Goal: Transaction & Acquisition: Book appointment/travel/reservation

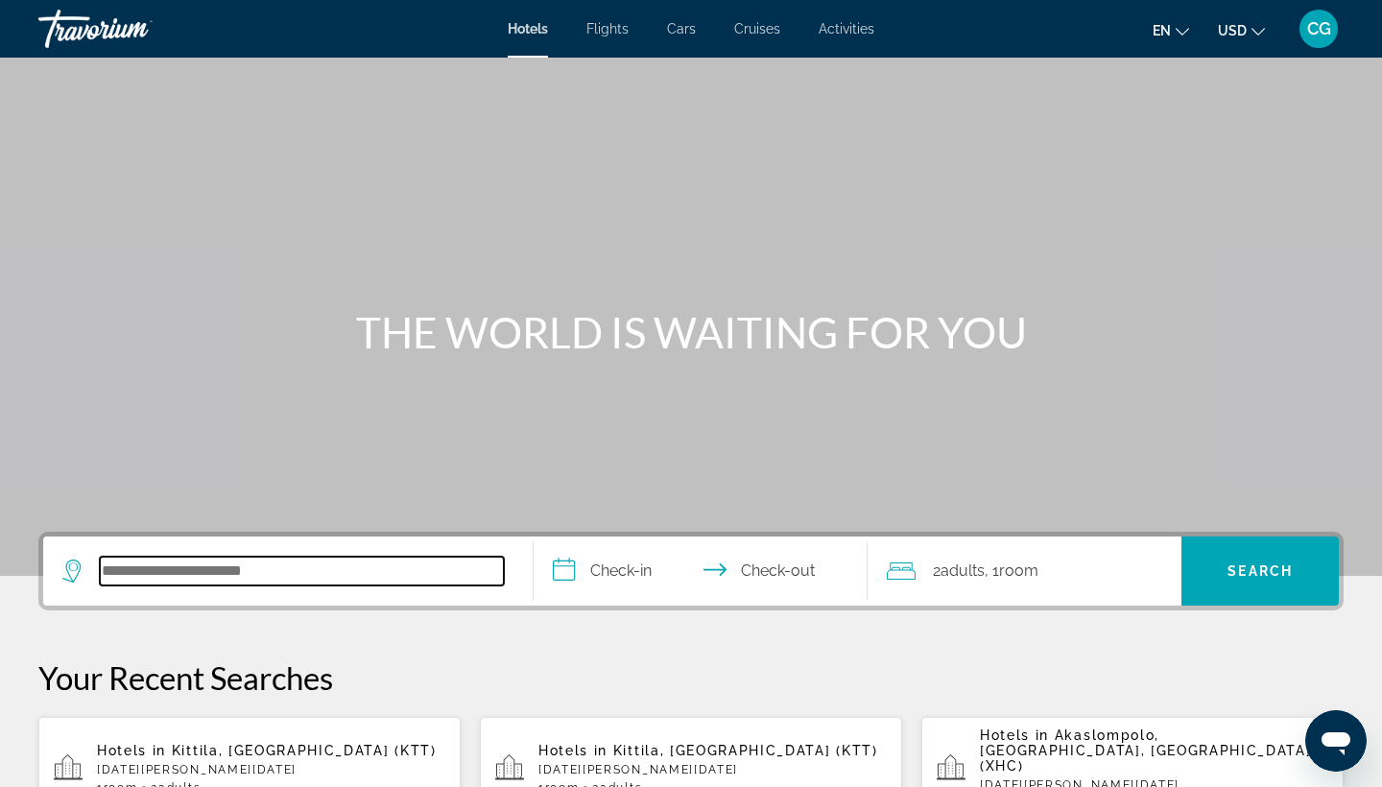
click at [306, 576] on input "Search hotel destination" at bounding box center [302, 571] width 404 height 29
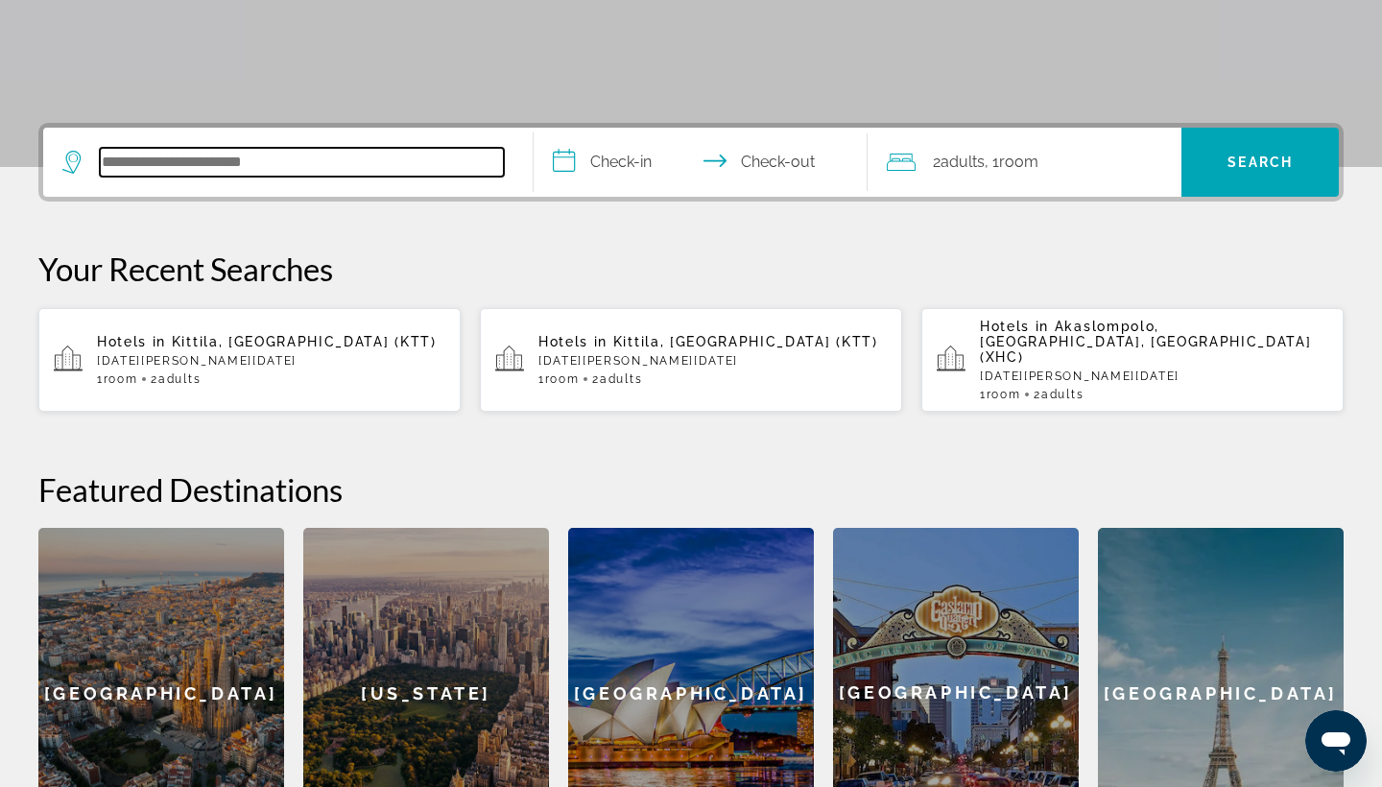
scroll to position [469, 0]
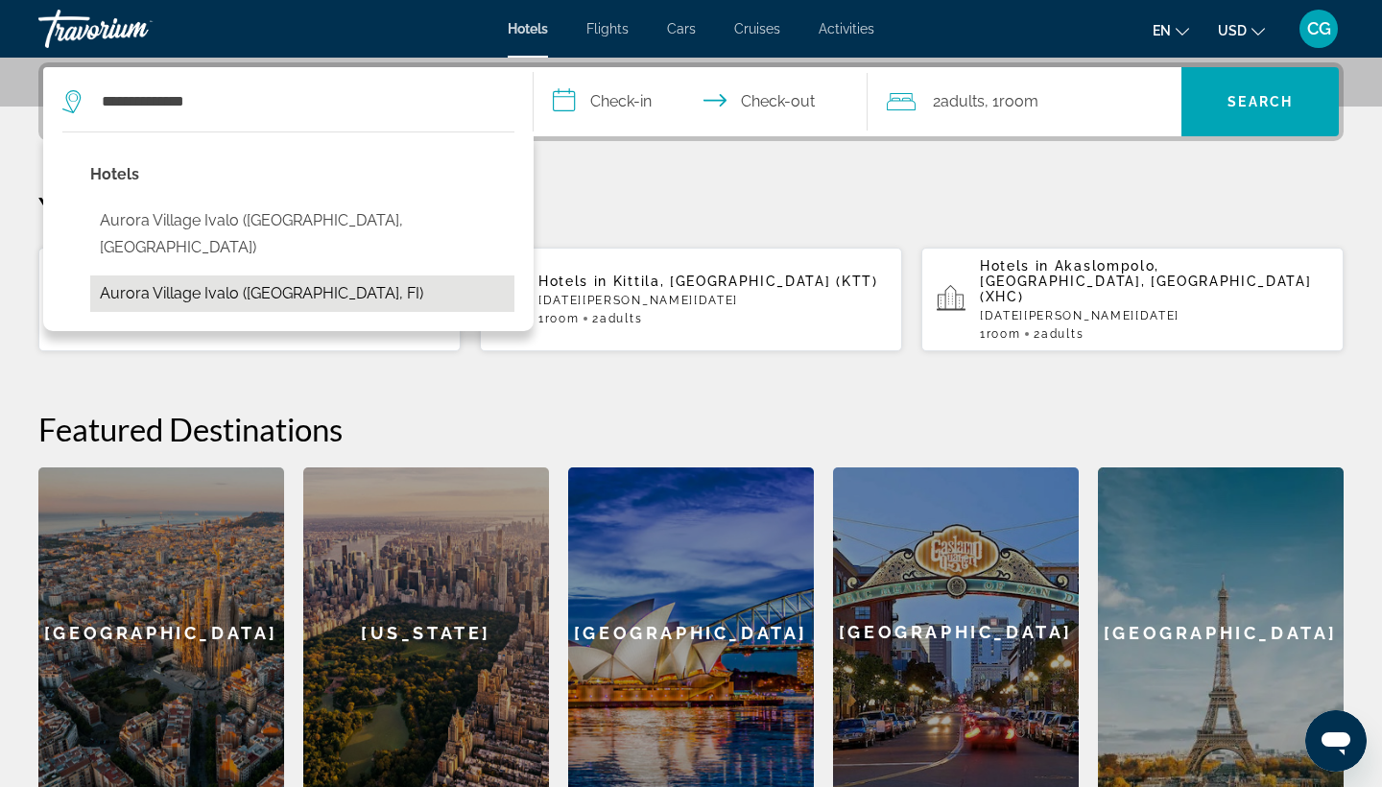
click at [256, 276] on button "Aurora Village Ivalo ([GEOGRAPHIC_DATA], FI)" at bounding box center [302, 294] width 424 height 36
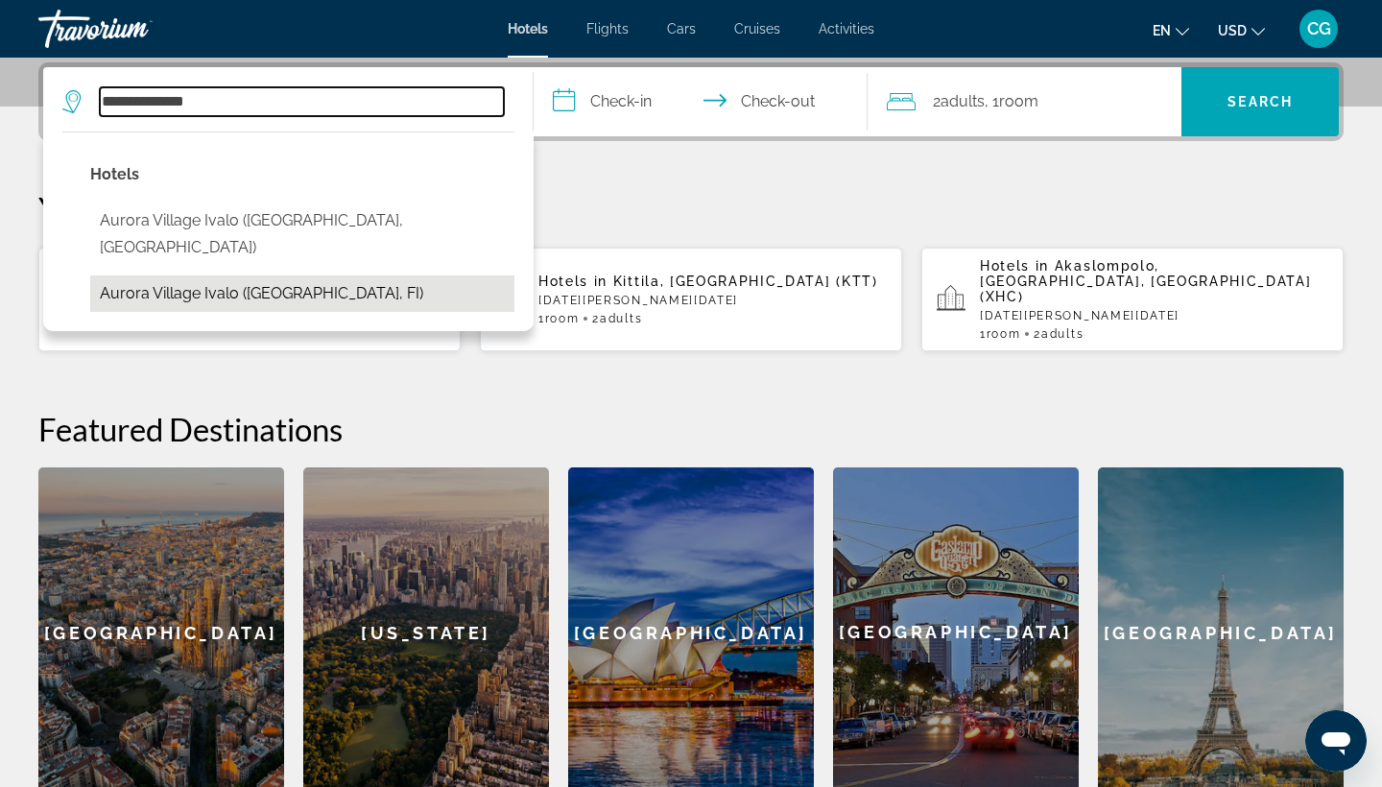
type input "**********"
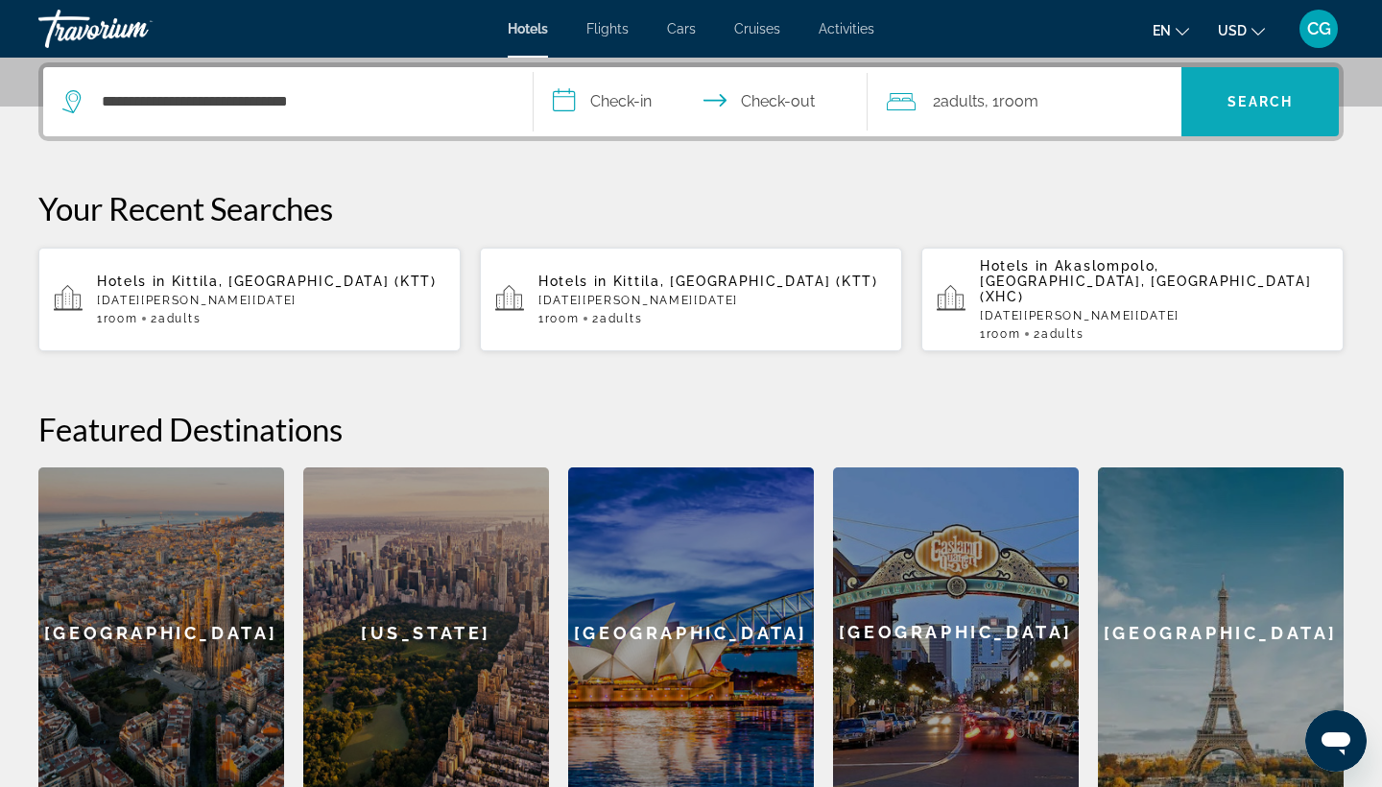
click at [1250, 107] on span "Search" at bounding box center [1260, 101] width 65 height 15
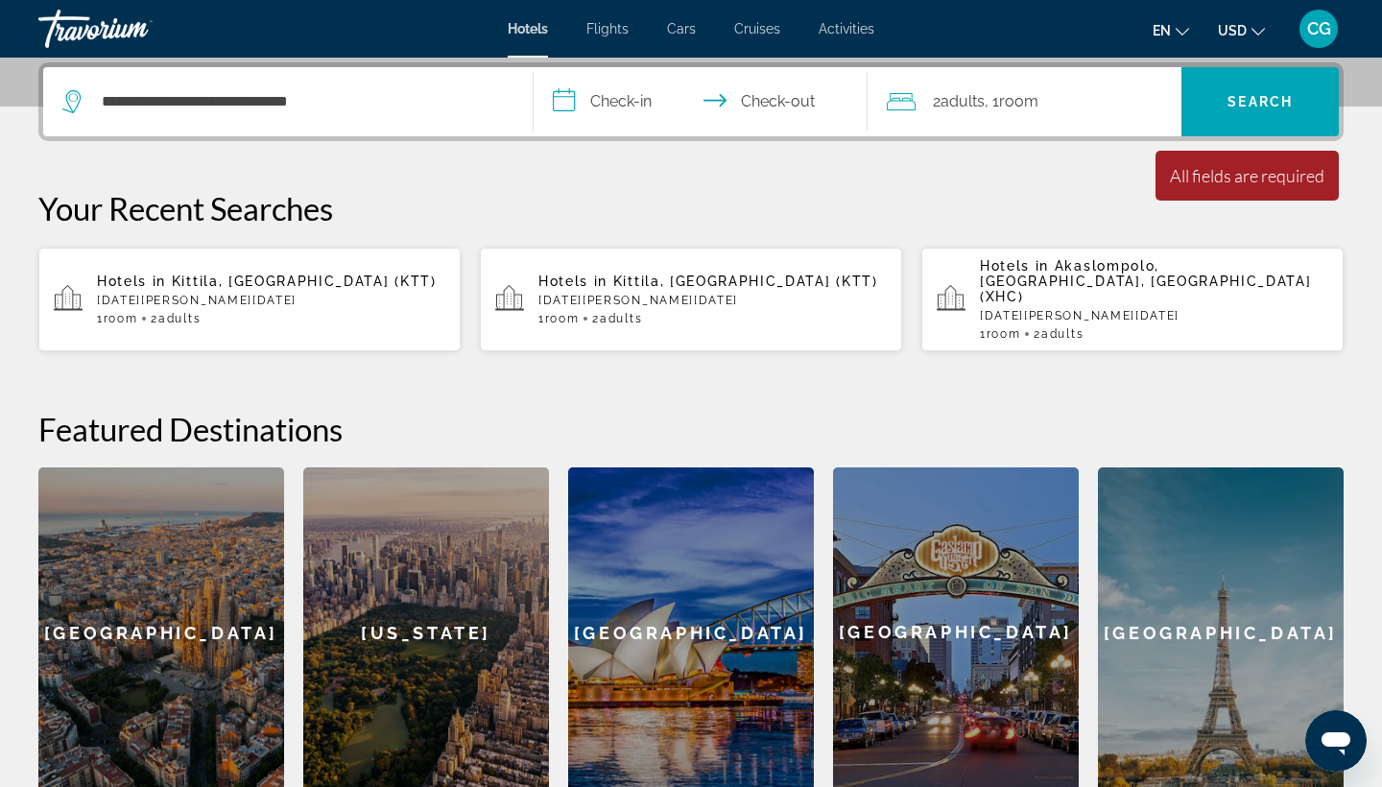
click at [601, 105] on input "**********" at bounding box center [705, 104] width 342 height 75
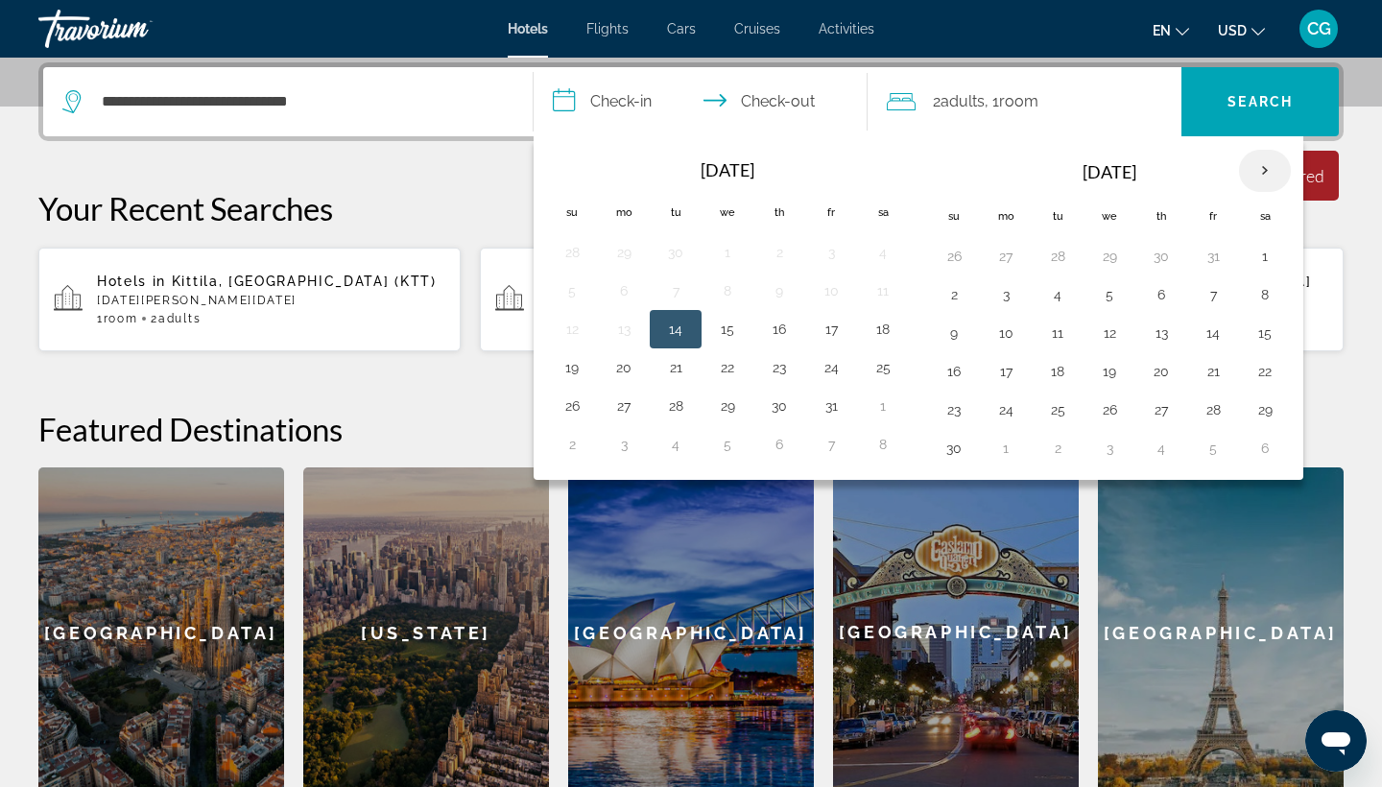
click at [1254, 177] on th "Next month" at bounding box center [1265, 171] width 52 height 42
click at [1261, 255] on button "3" at bounding box center [1265, 256] width 31 height 27
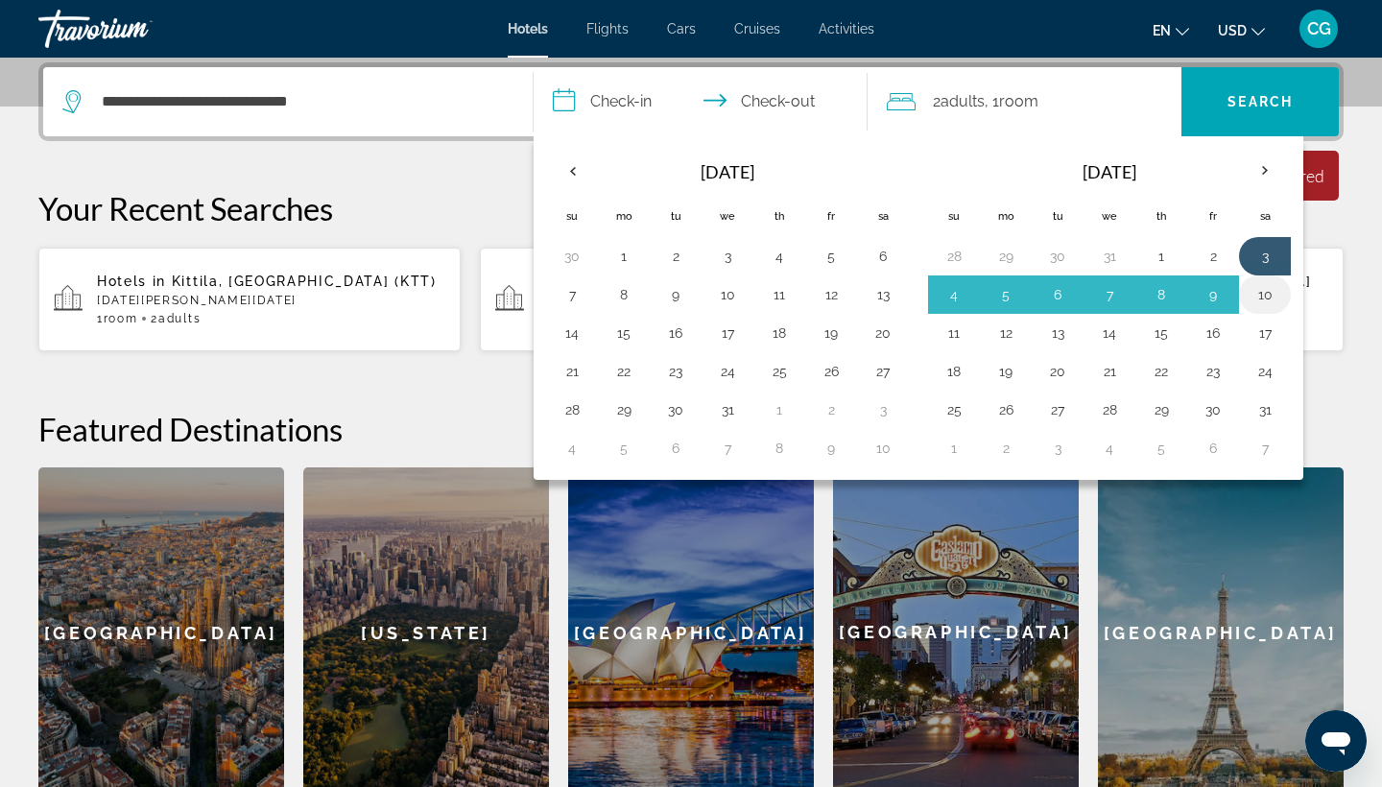
click at [1263, 299] on button "10" at bounding box center [1265, 294] width 31 height 27
type input "**********"
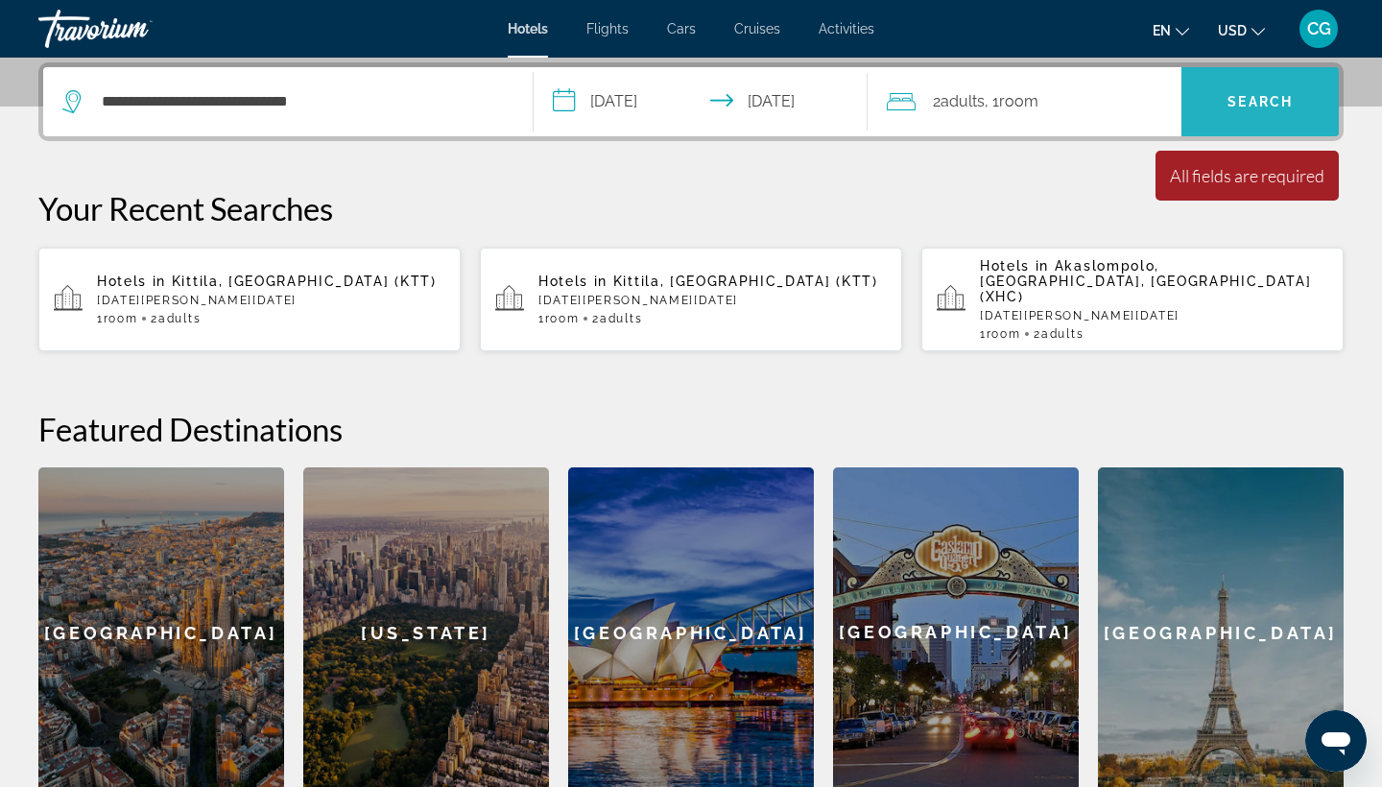
click at [1237, 96] on span "Search" at bounding box center [1260, 101] width 65 height 15
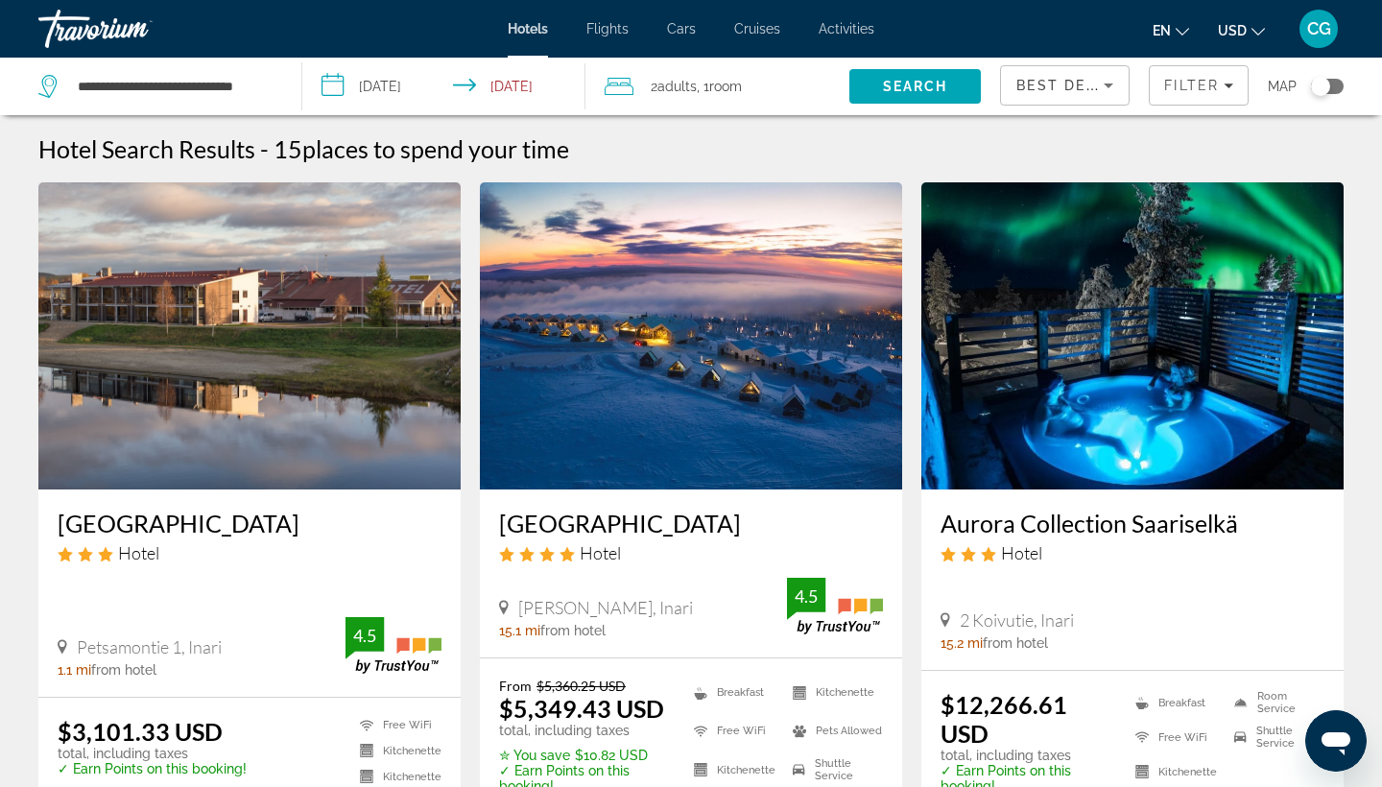
click at [169, 106] on div "**********" at bounding box center [160, 87] width 244 height 58
click at [253, 87] on input "**********" at bounding box center [174, 86] width 197 height 29
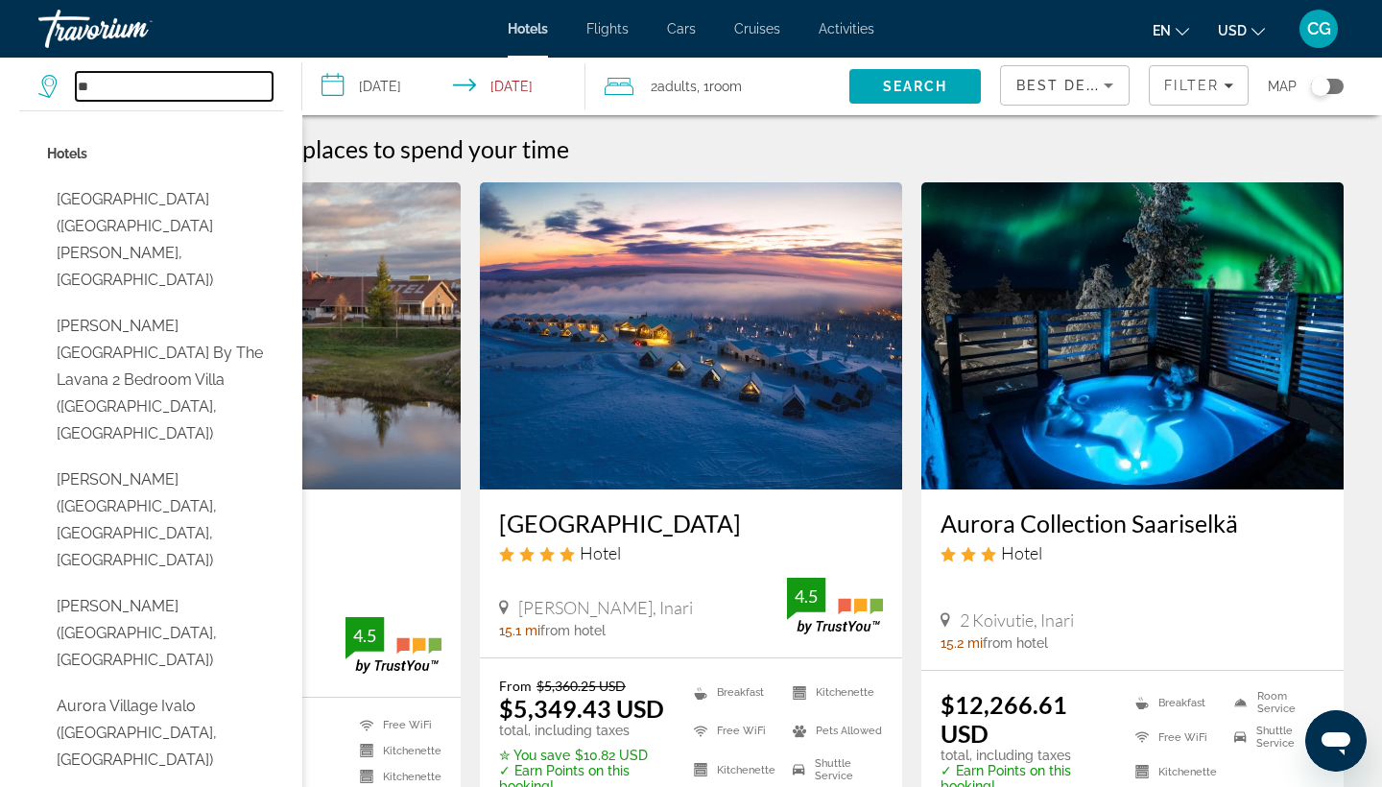
type input "*"
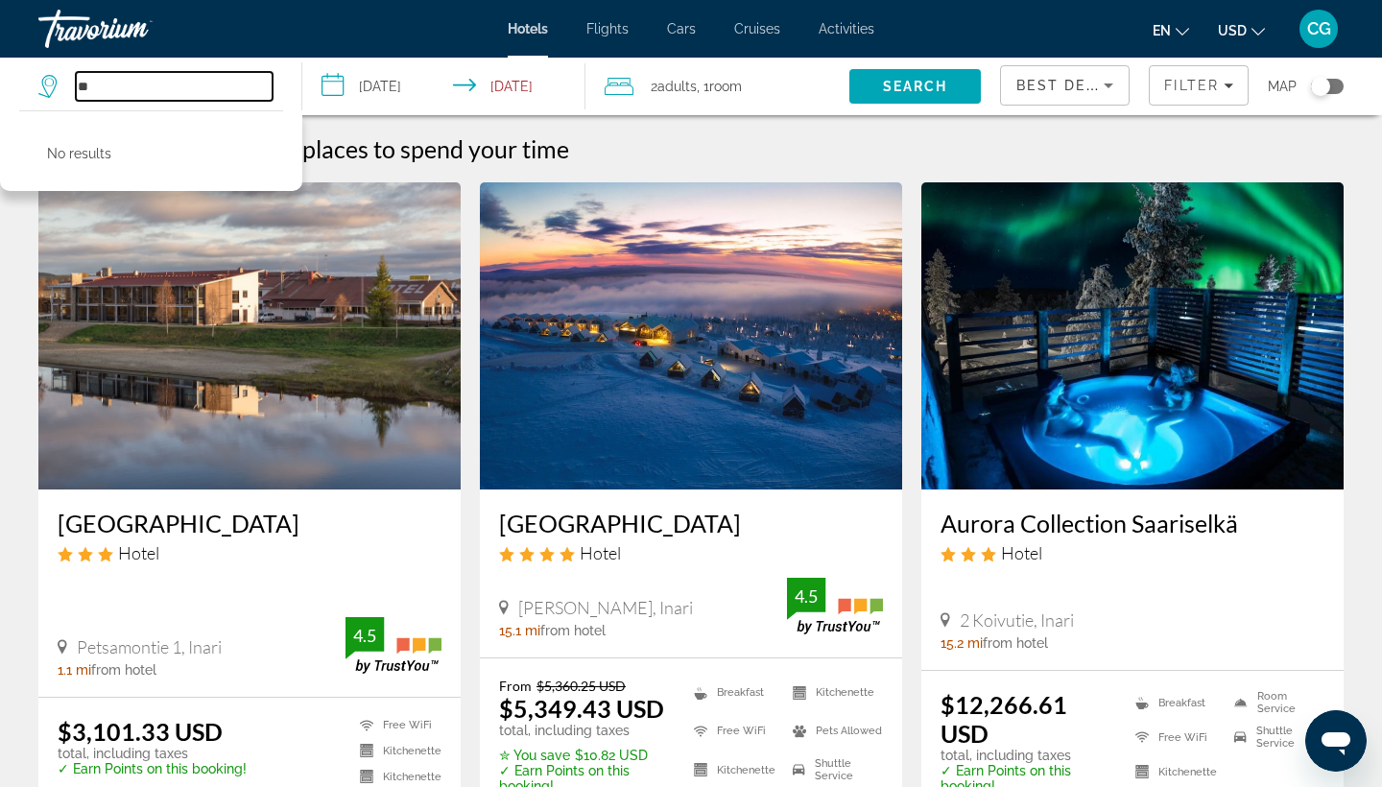
type input "*"
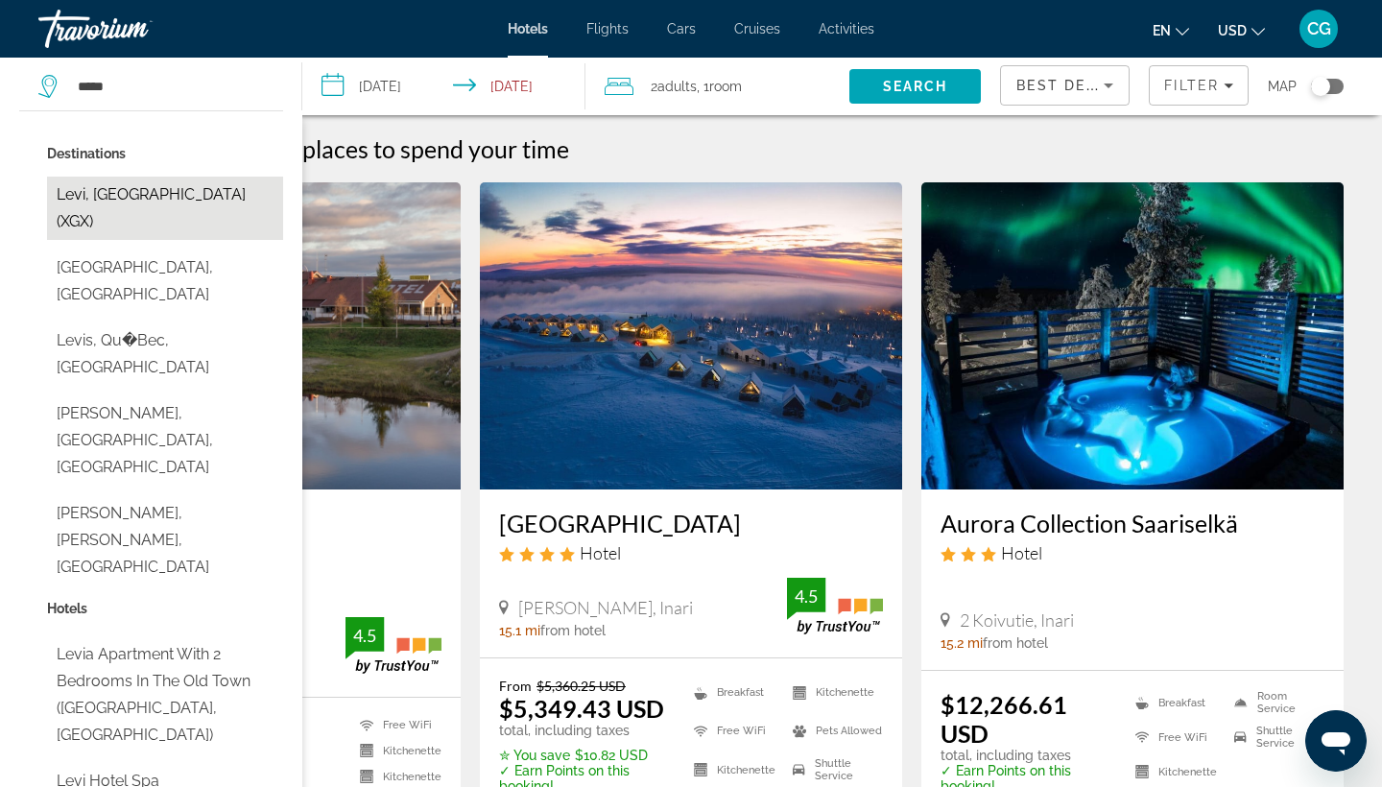
click at [227, 195] on button "Levi, [GEOGRAPHIC_DATA] (XGX)" at bounding box center [165, 208] width 236 height 63
type input "**********"
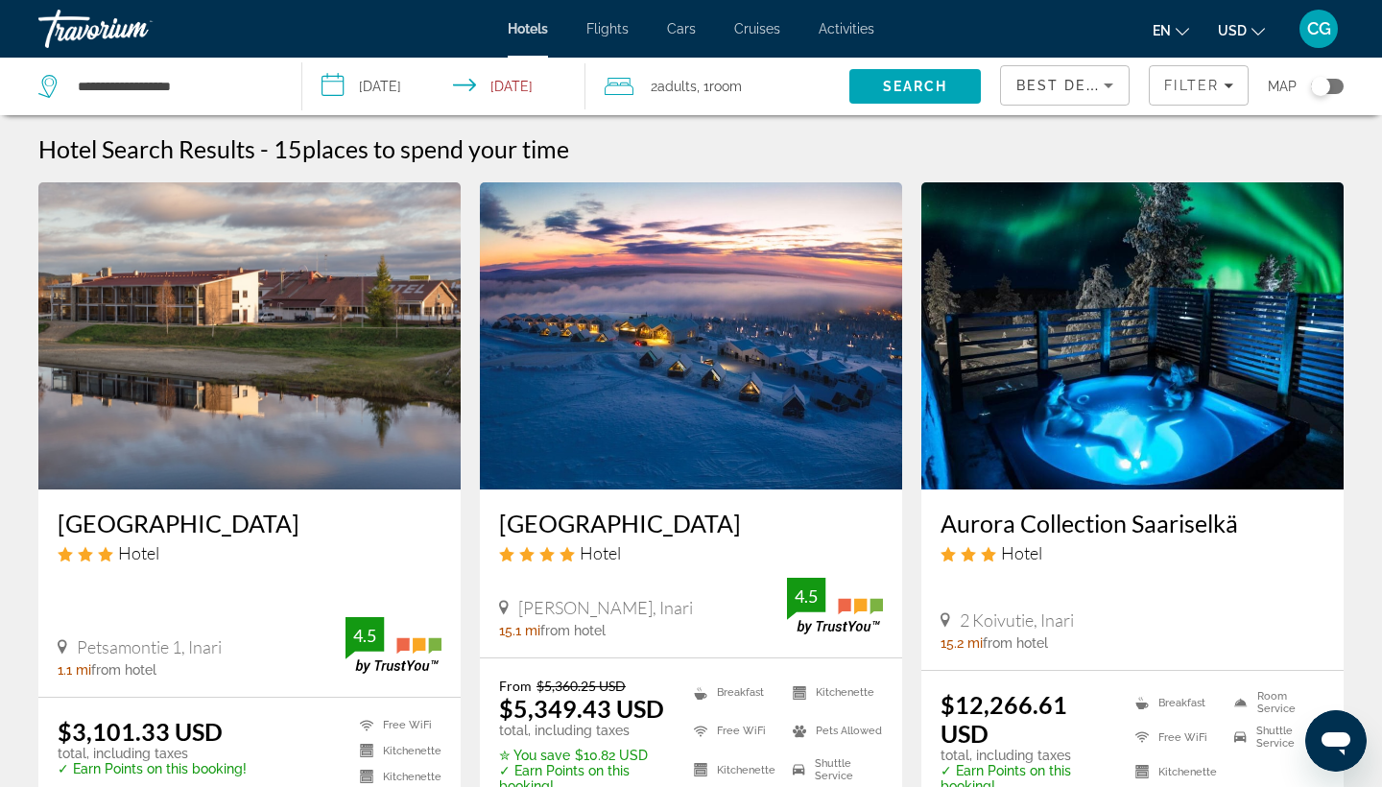
click at [406, 84] on input "**********" at bounding box center [447, 89] width 291 height 63
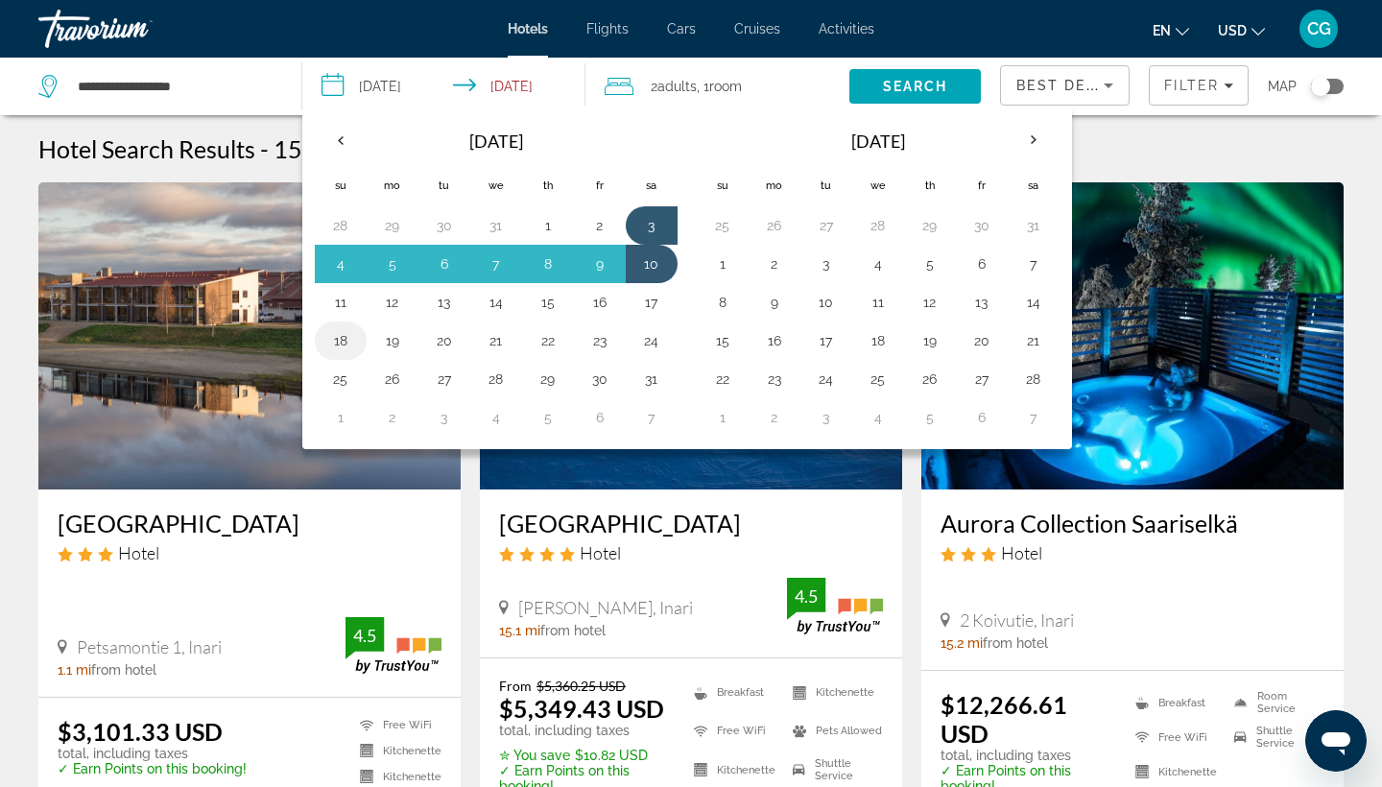
click at [341, 347] on button "18" at bounding box center [340, 340] width 31 height 27
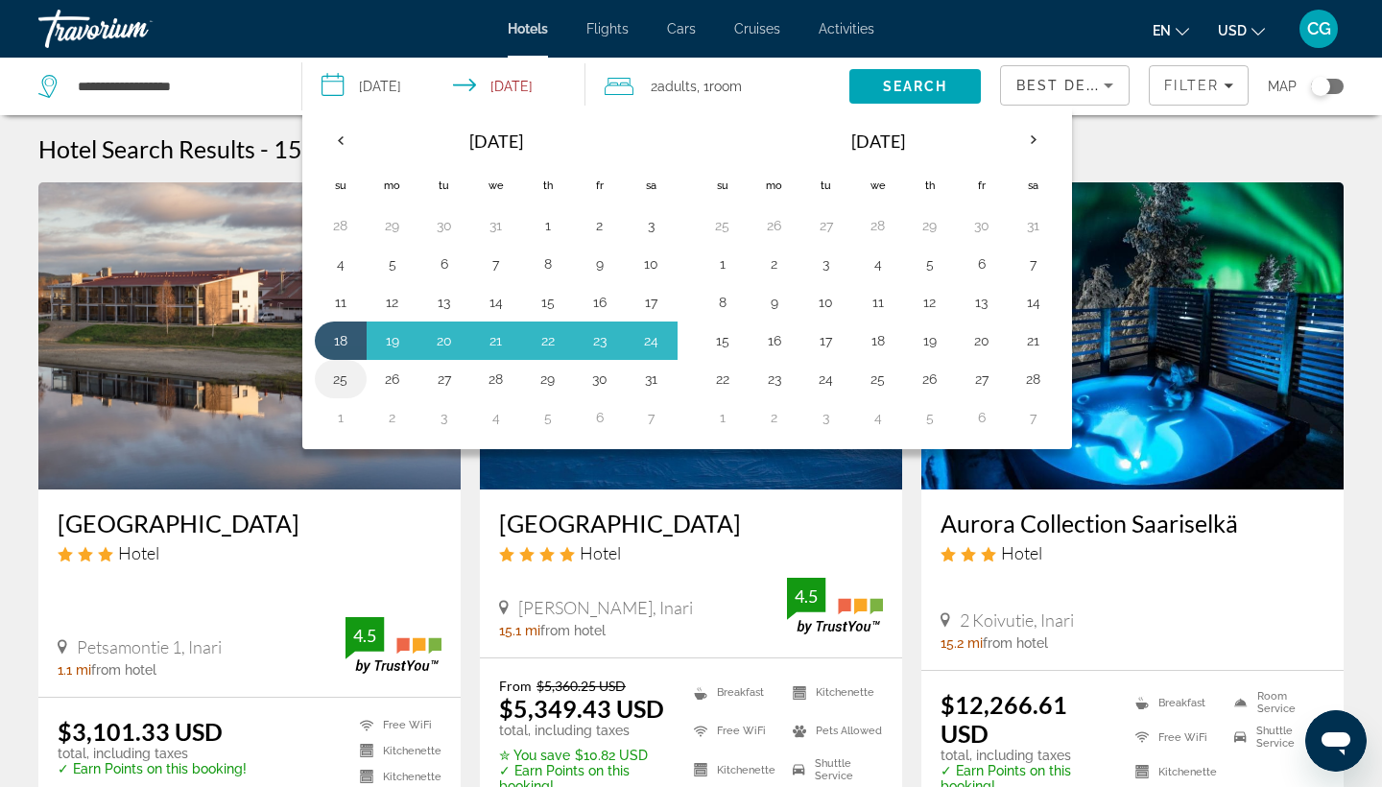
click at [339, 379] on button "25" at bounding box center [340, 379] width 31 height 27
type input "**********"
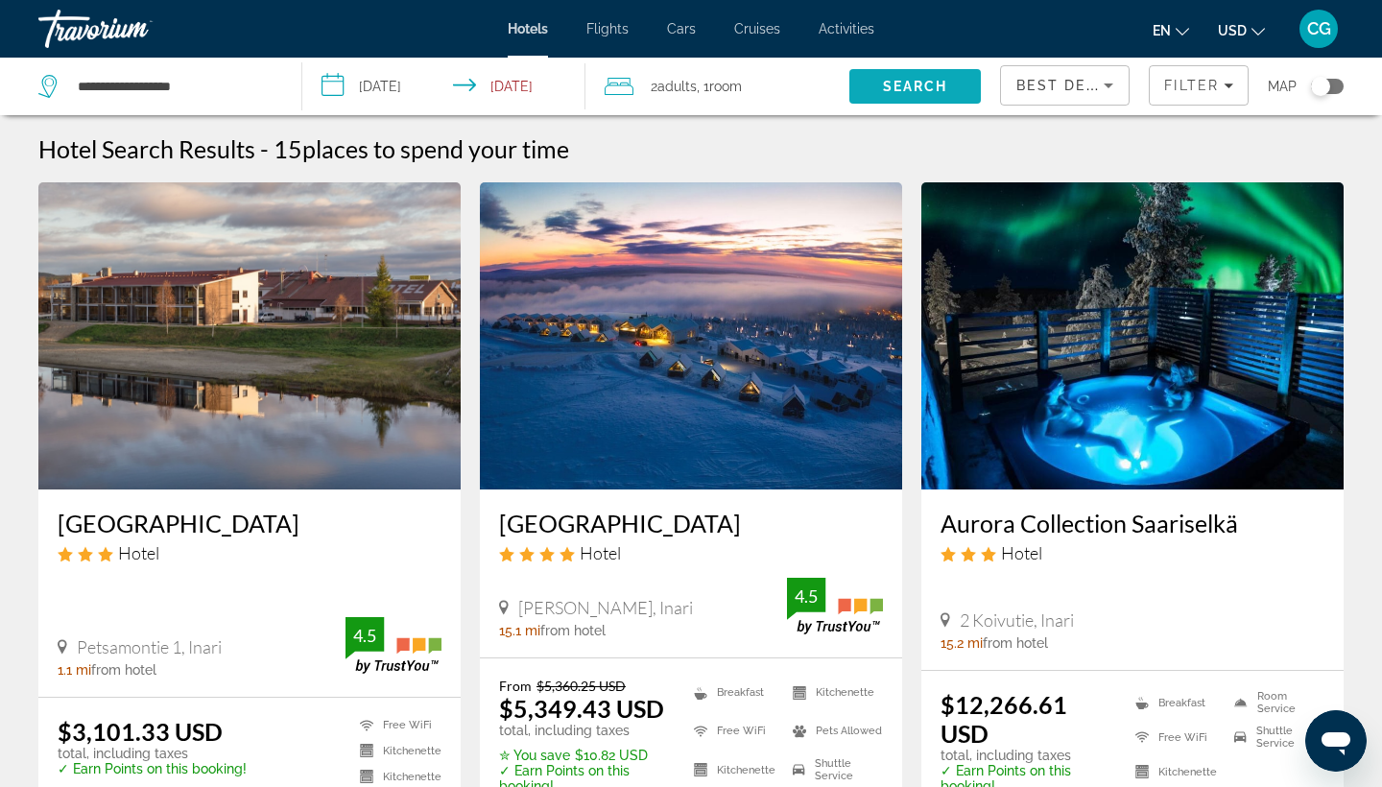
click at [867, 88] on span "Search" at bounding box center [916, 86] width 132 height 46
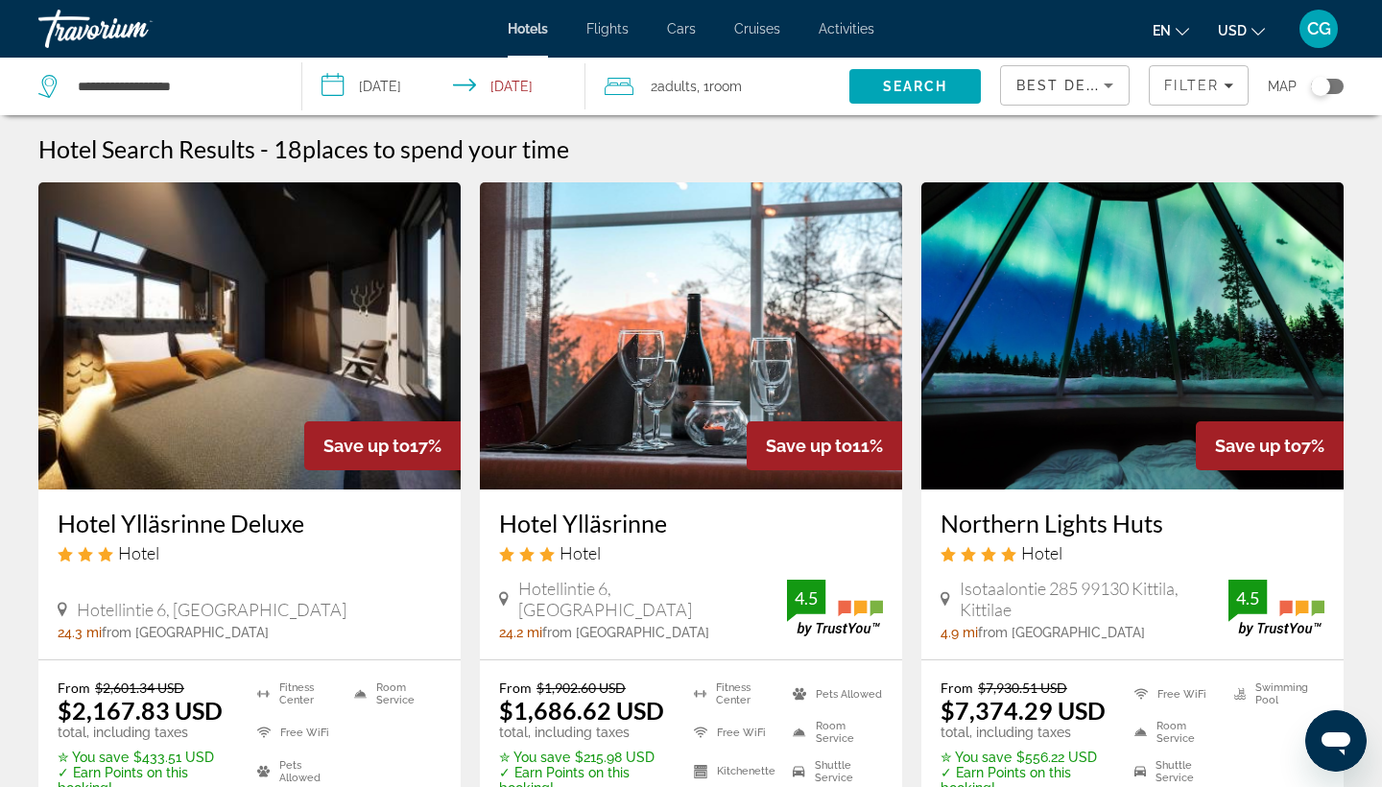
click at [1076, 97] on div "Best Deals" at bounding box center [1065, 93] width 97 height 54
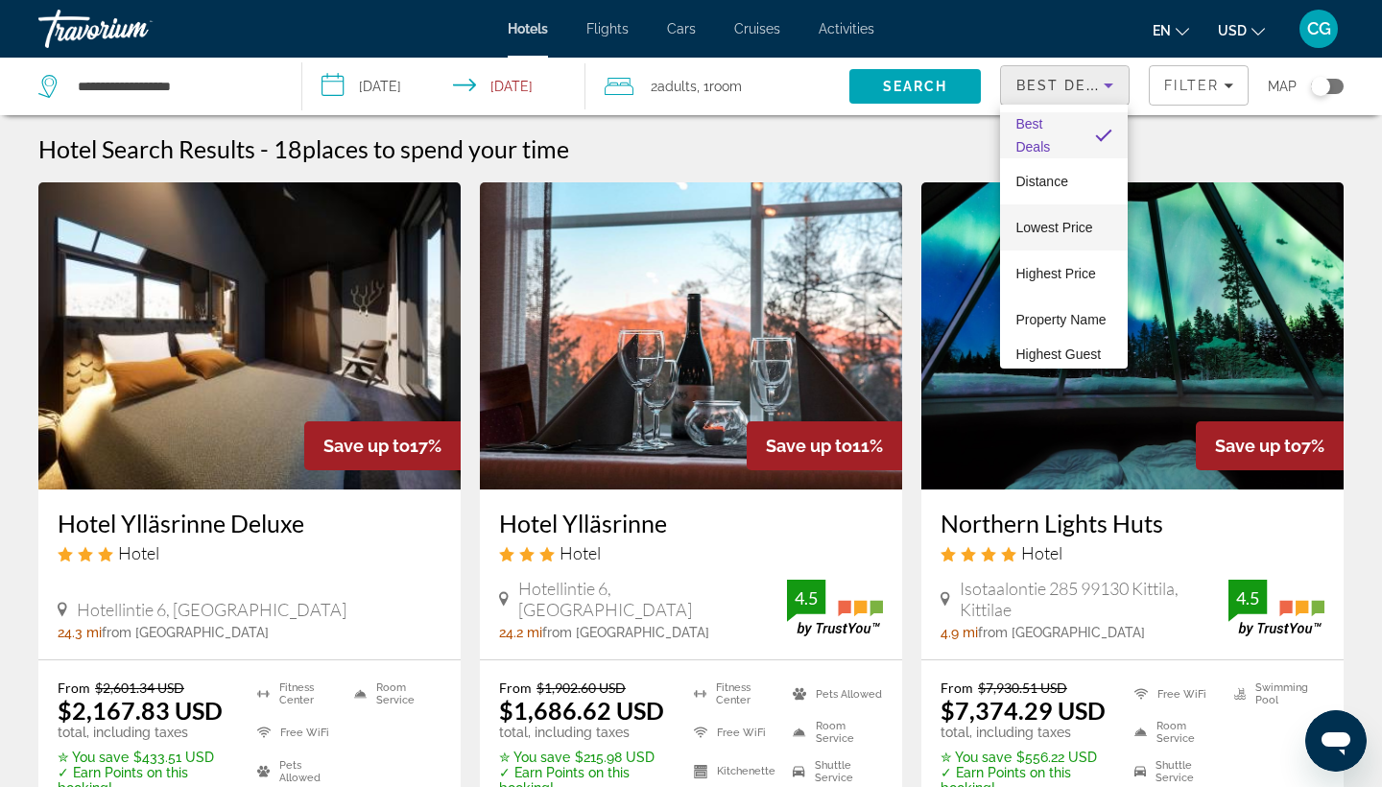
click at [1051, 214] on mat-option "Lowest Price" at bounding box center [1064, 227] width 128 height 46
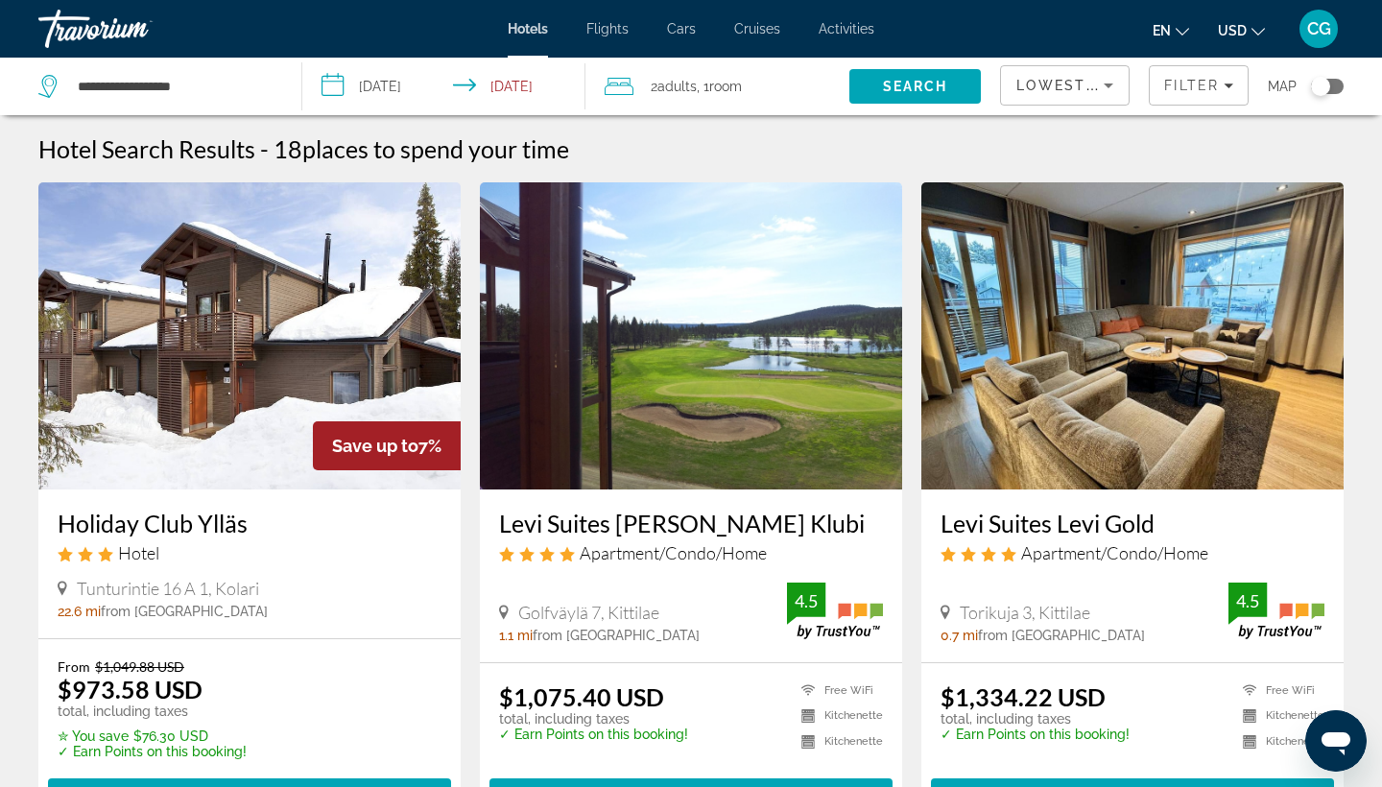
click at [1248, 34] on button "USD USD ($) MXN (Mex$) CAD (Can$) GBP (£) EUR (€) AUD (A$) NZD (NZ$) CNY (CN¥)" at bounding box center [1241, 30] width 47 height 28
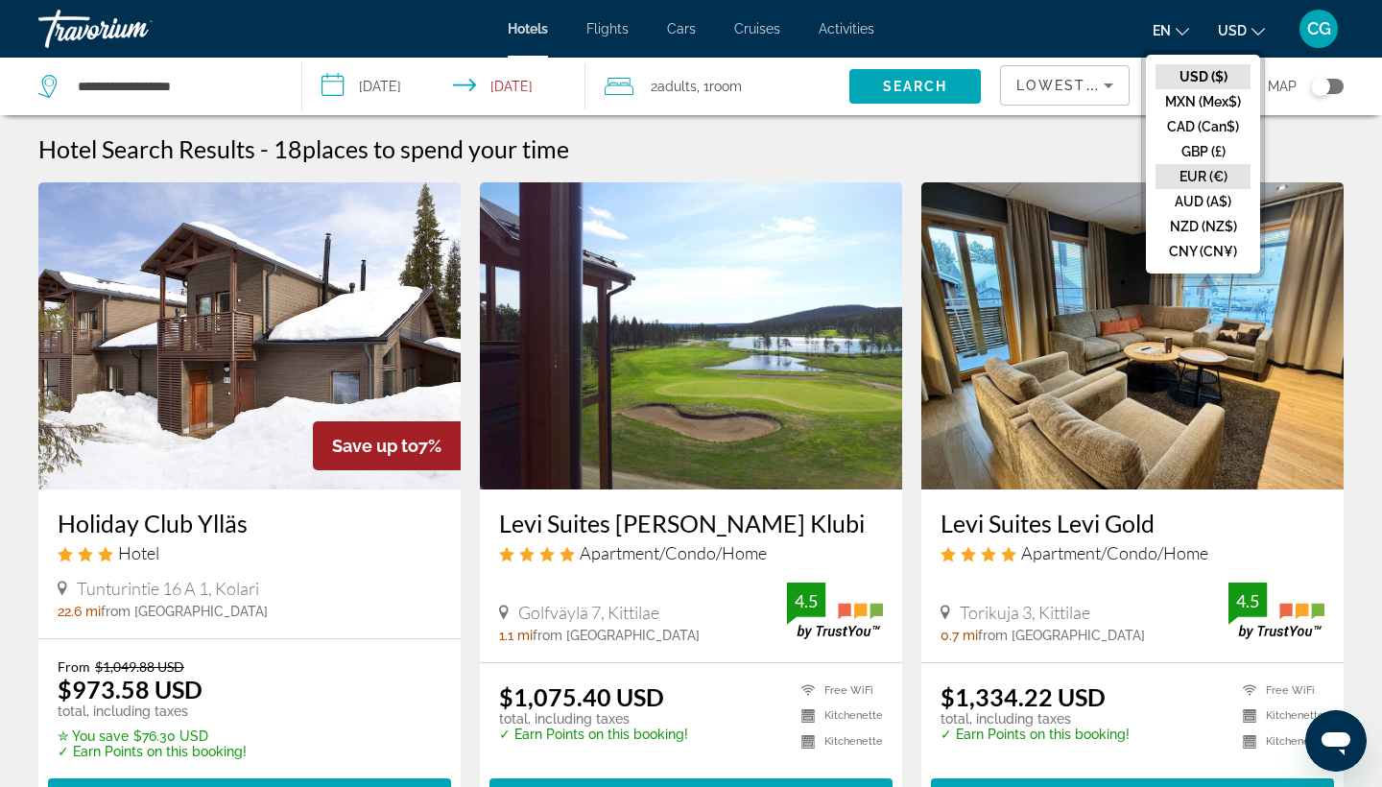
click at [1192, 173] on button "EUR (€)" at bounding box center [1203, 176] width 95 height 25
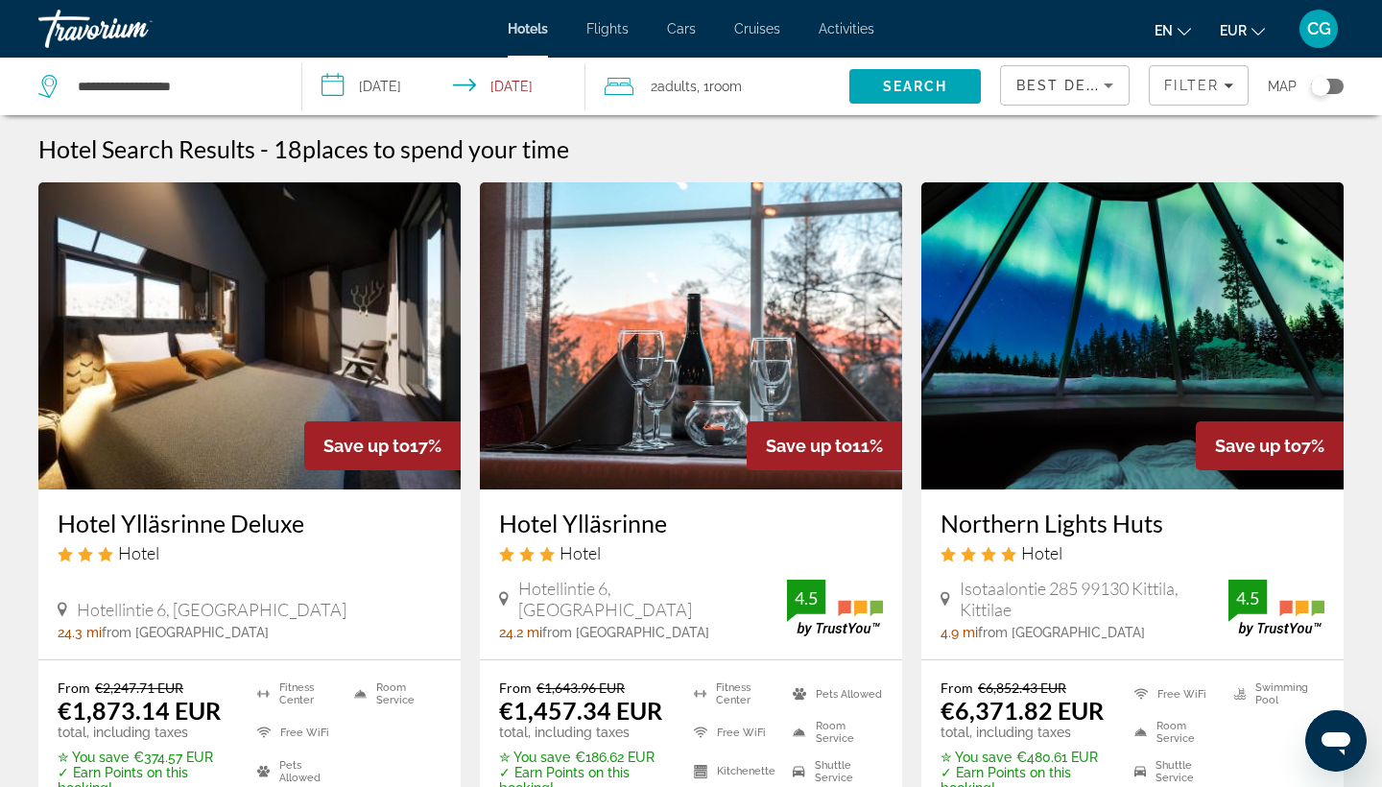
click at [1052, 81] on span "Best Deals" at bounding box center [1067, 85] width 100 height 15
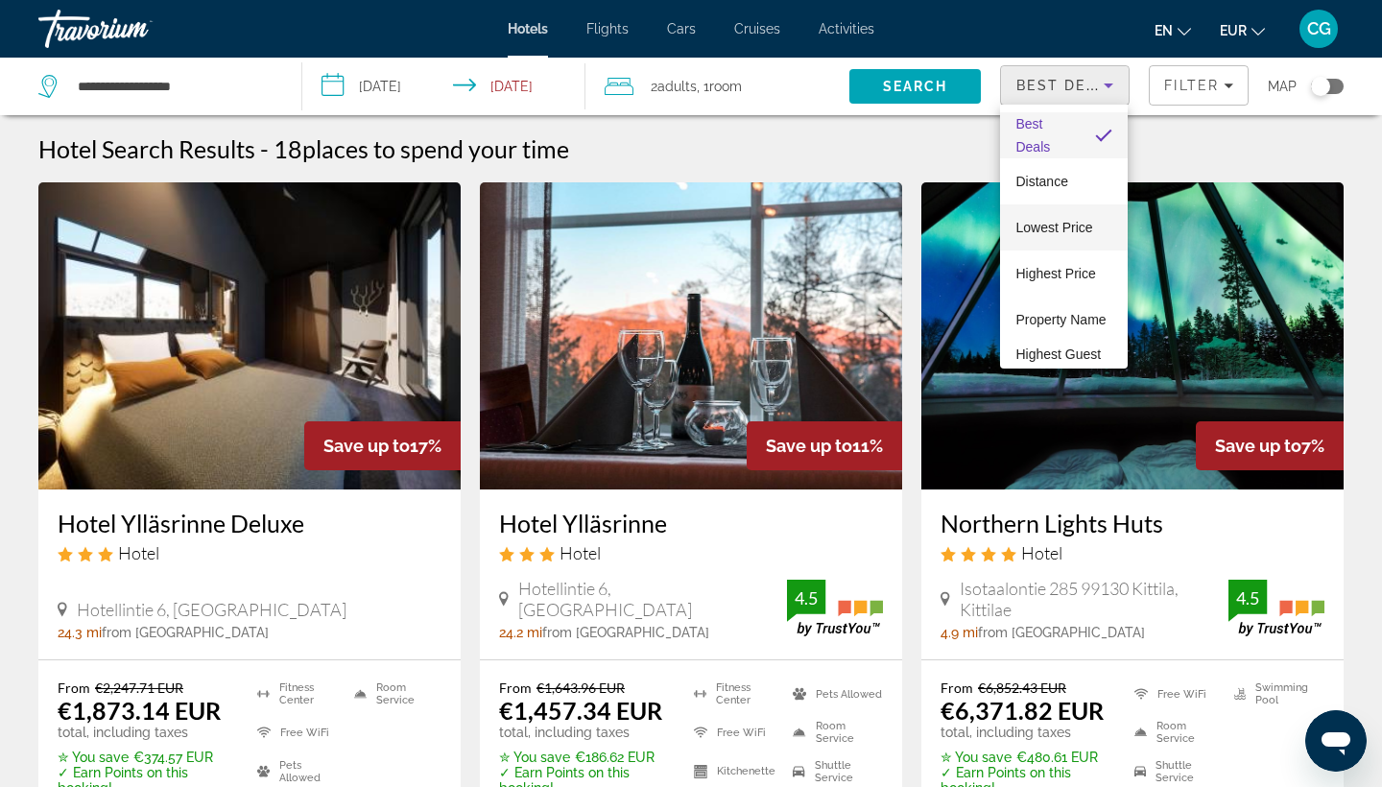
click at [1056, 234] on span "Lowest Price" at bounding box center [1054, 227] width 77 height 15
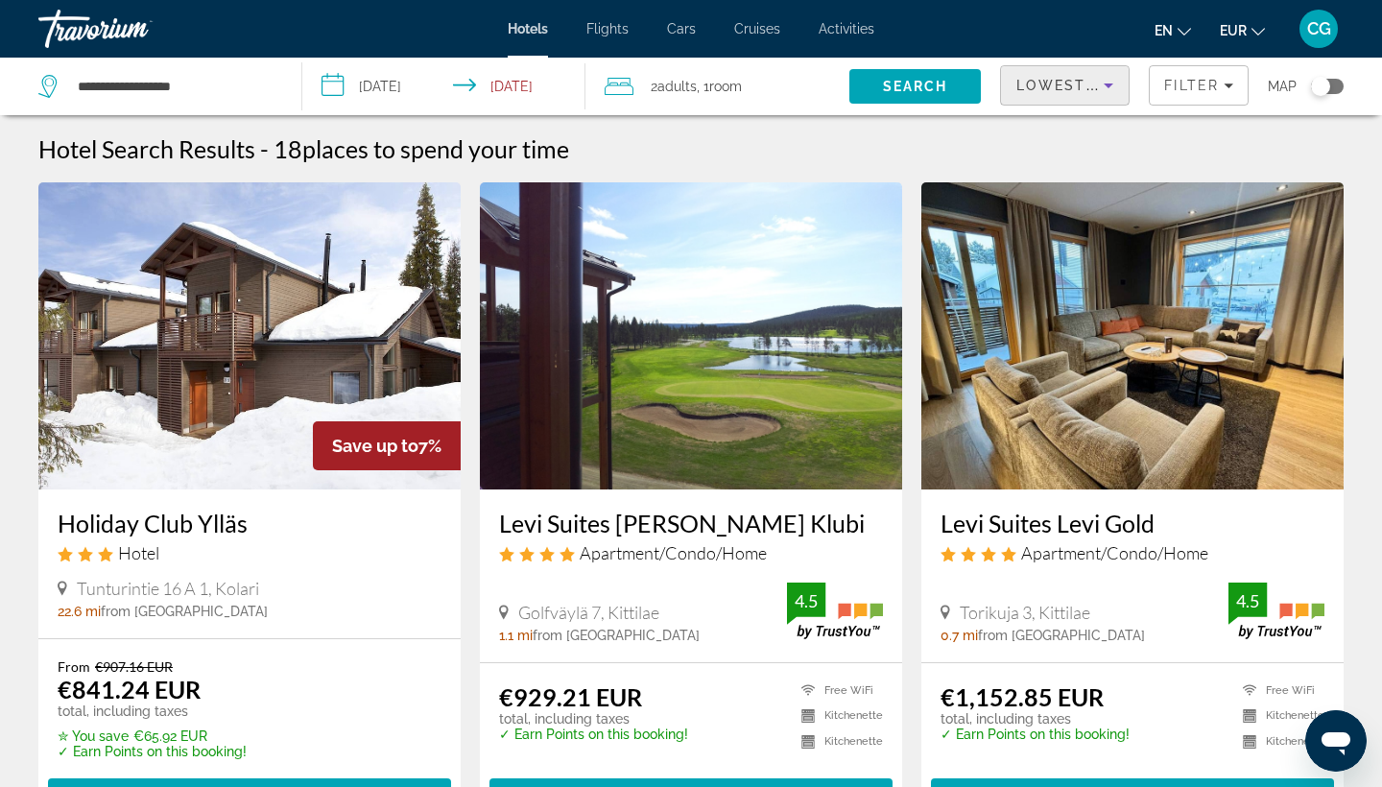
click at [685, 425] on img "Main content" at bounding box center [691, 335] width 422 height 307
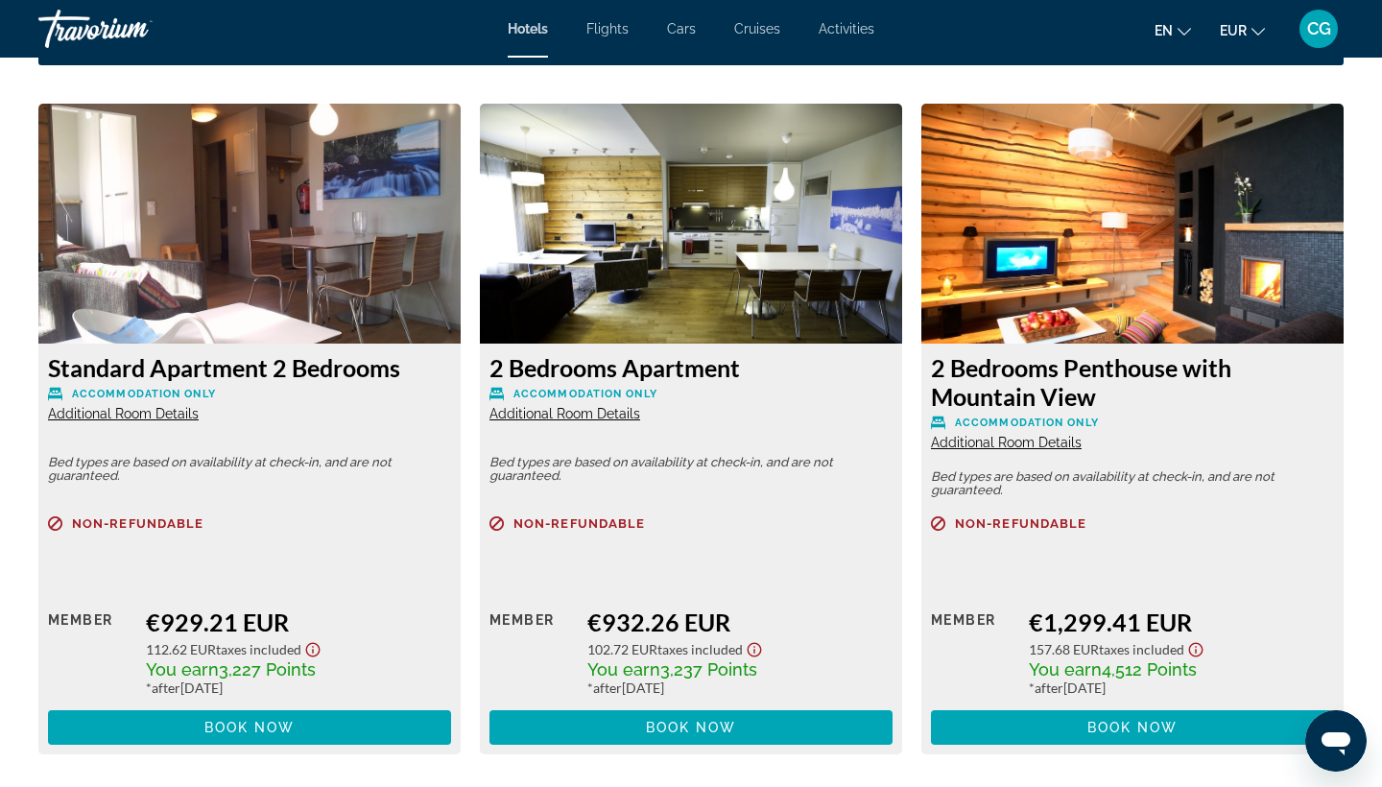
scroll to position [2614, 0]
click at [141, 411] on span "Additional Room Details" at bounding box center [123, 413] width 151 height 15
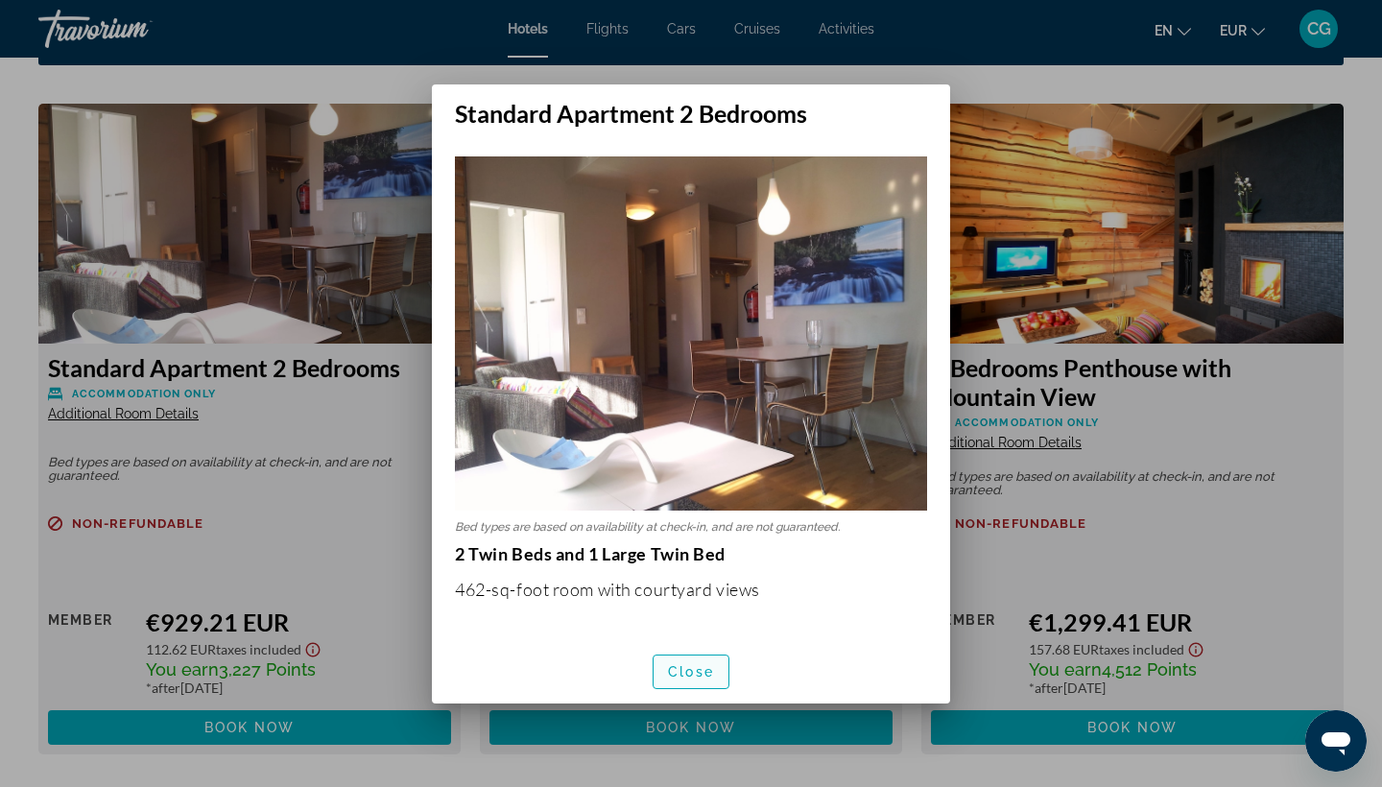
click at [694, 669] on span "Close" at bounding box center [691, 671] width 46 height 15
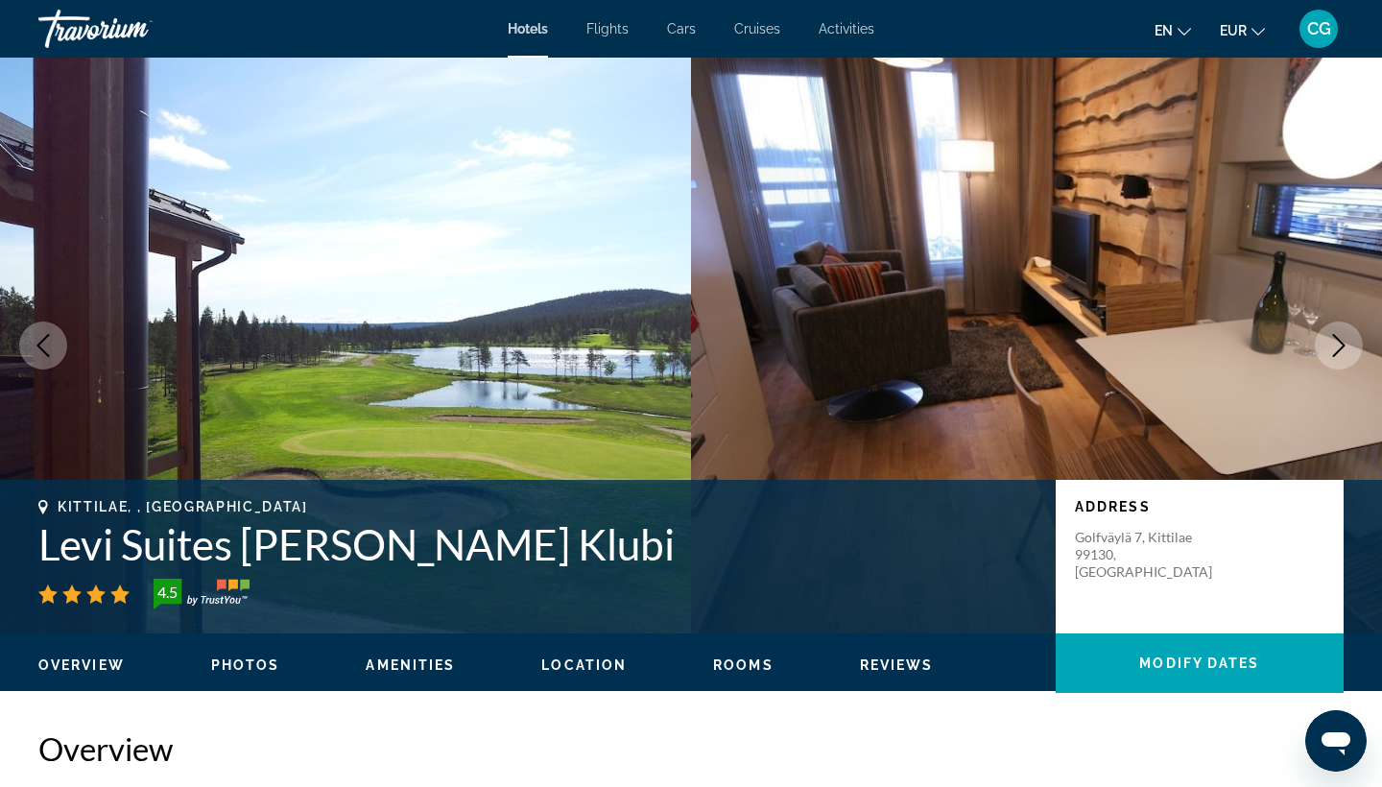
scroll to position [2614, 0]
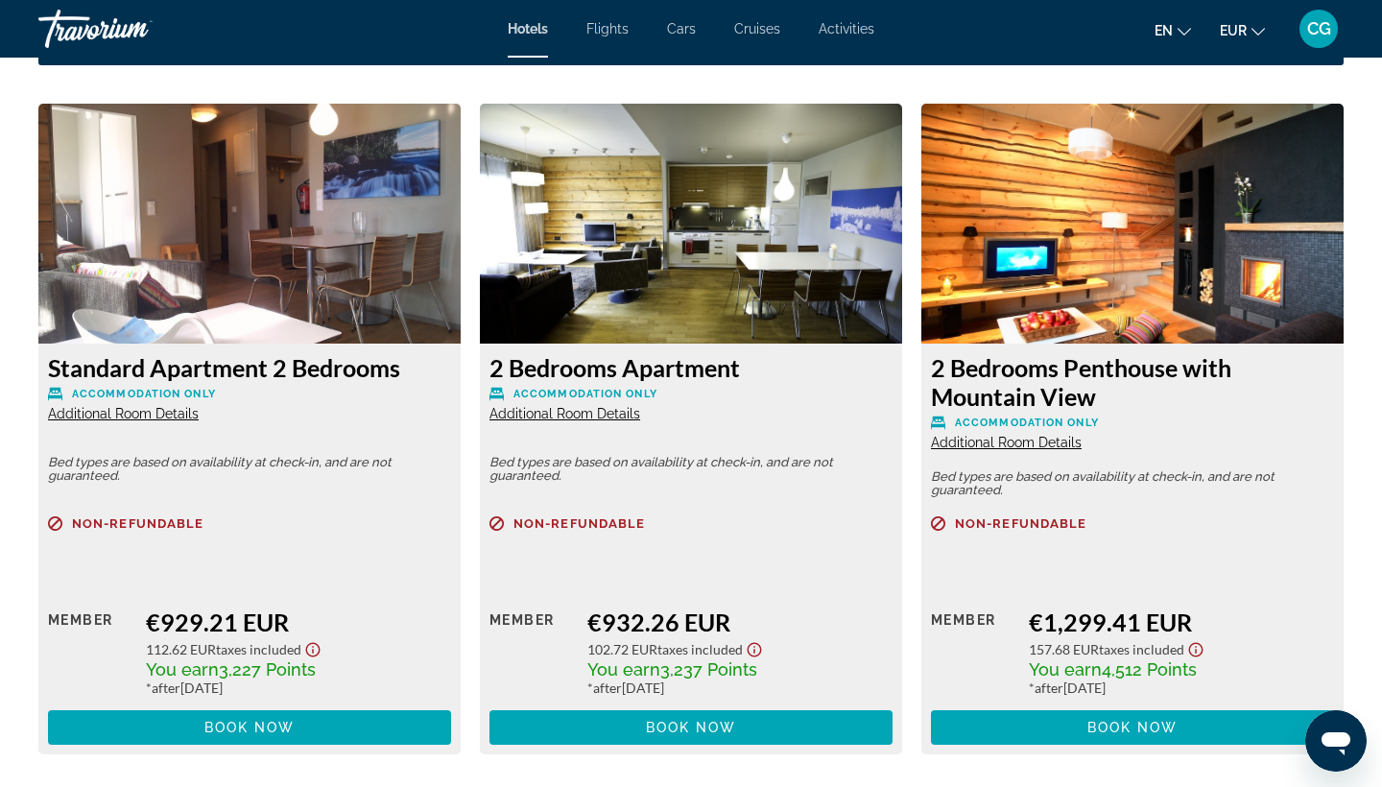
click at [601, 404] on div "2 Bedrooms Apartment Accommodation Only Additional Room Details" at bounding box center [691, 387] width 403 height 69
click at [588, 408] on span "Additional Room Details" at bounding box center [565, 413] width 151 height 15
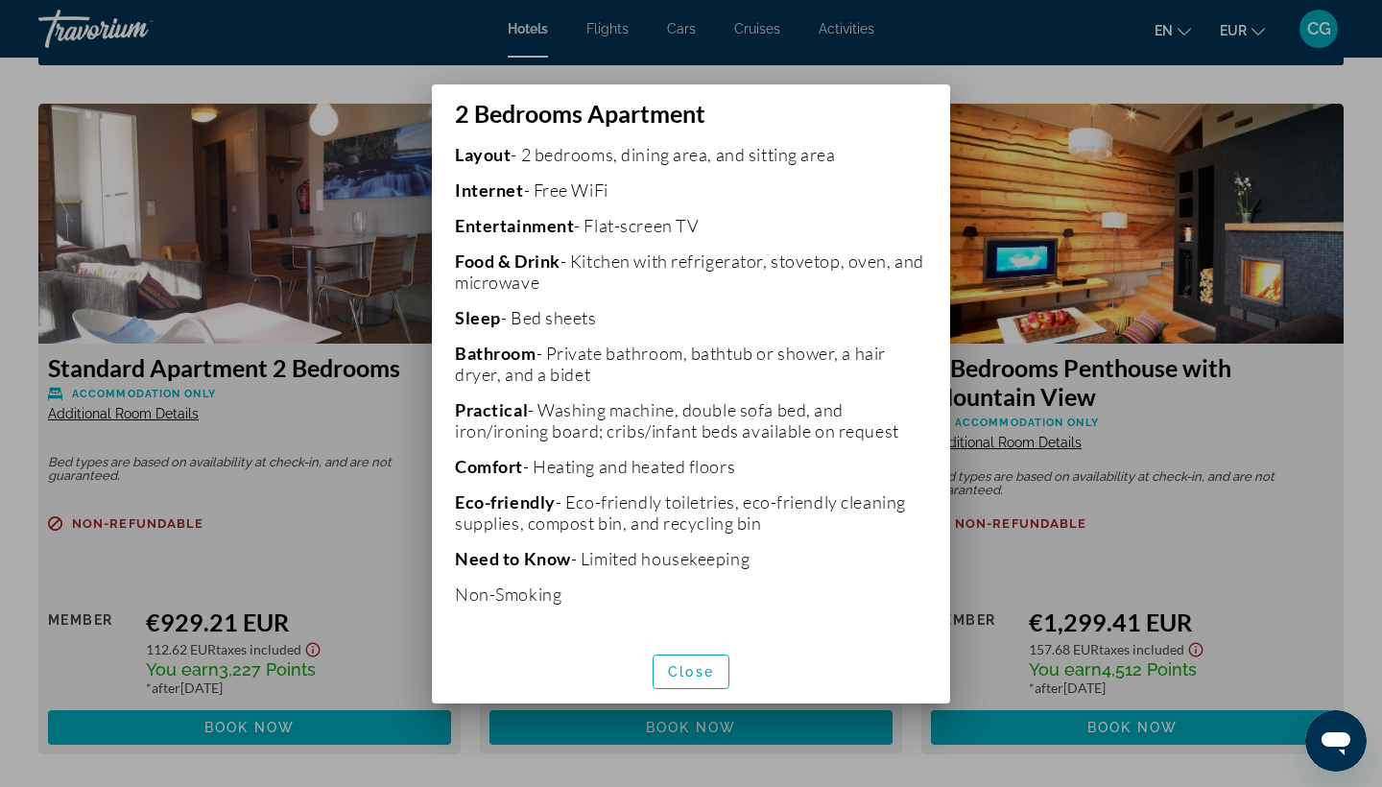
scroll to position [451, 0]
click at [679, 659] on span "button" at bounding box center [691, 672] width 75 height 46
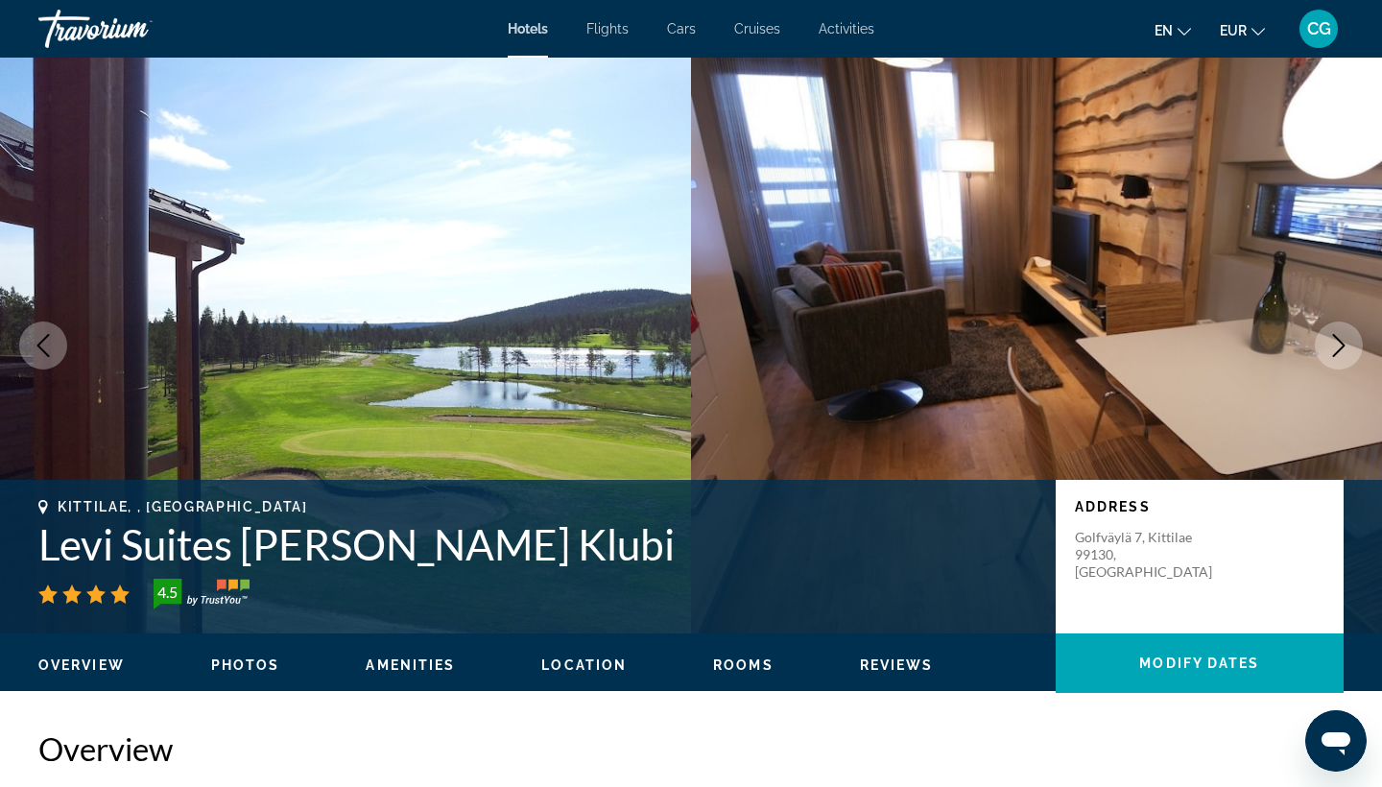
scroll to position [2614, 0]
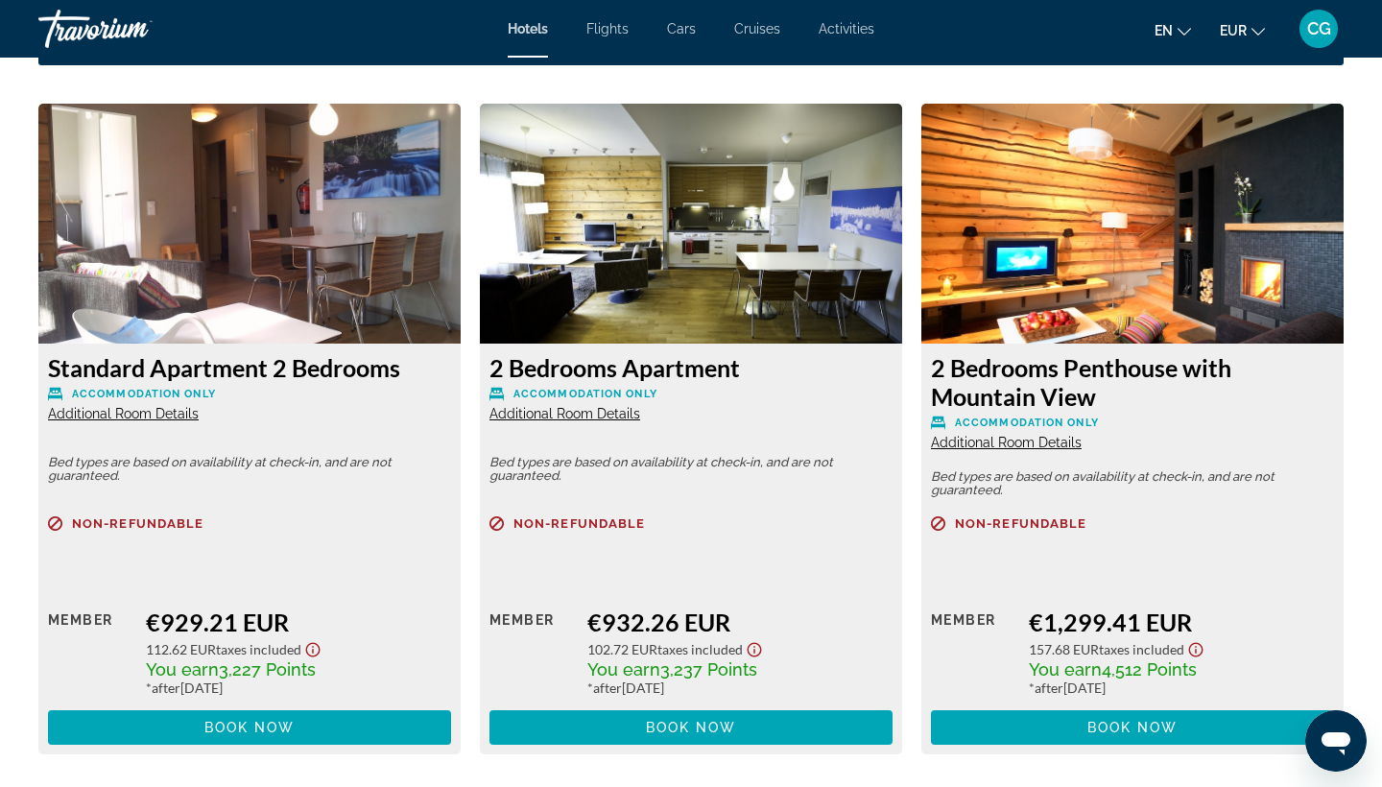
click at [149, 408] on span "Additional Room Details" at bounding box center [123, 413] width 151 height 15
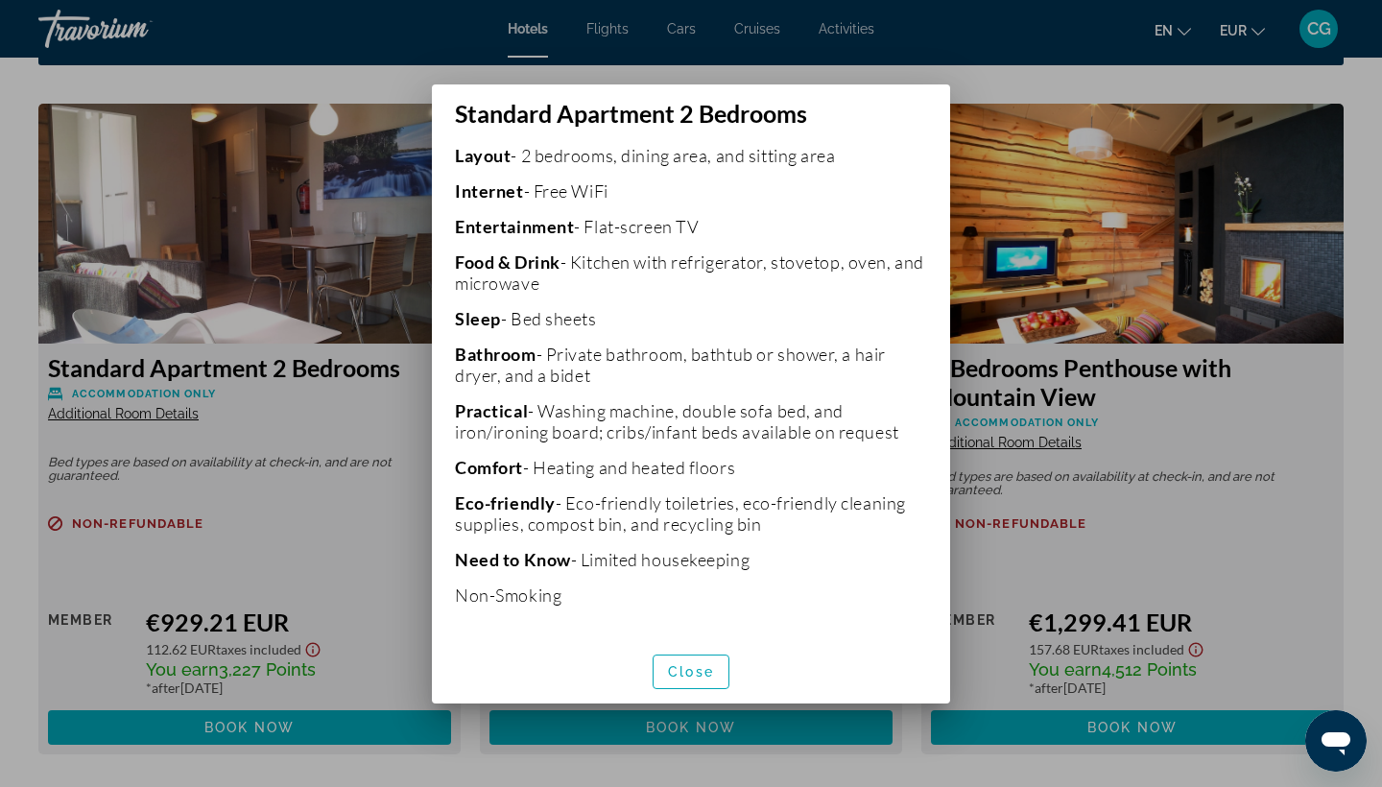
scroll to position [491, 0]
click at [678, 668] on span "Close" at bounding box center [691, 671] width 46 height 15
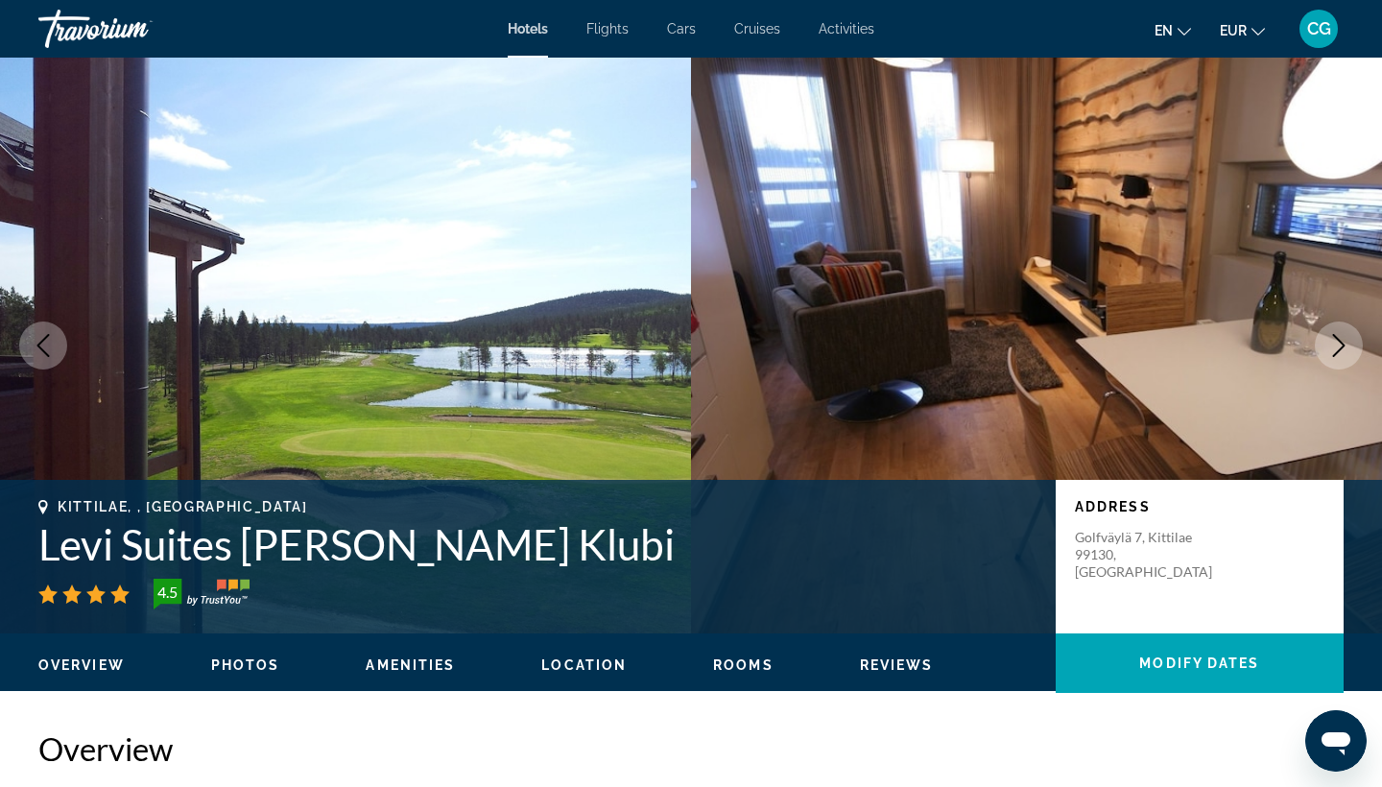
scroll to position [2614, 0]
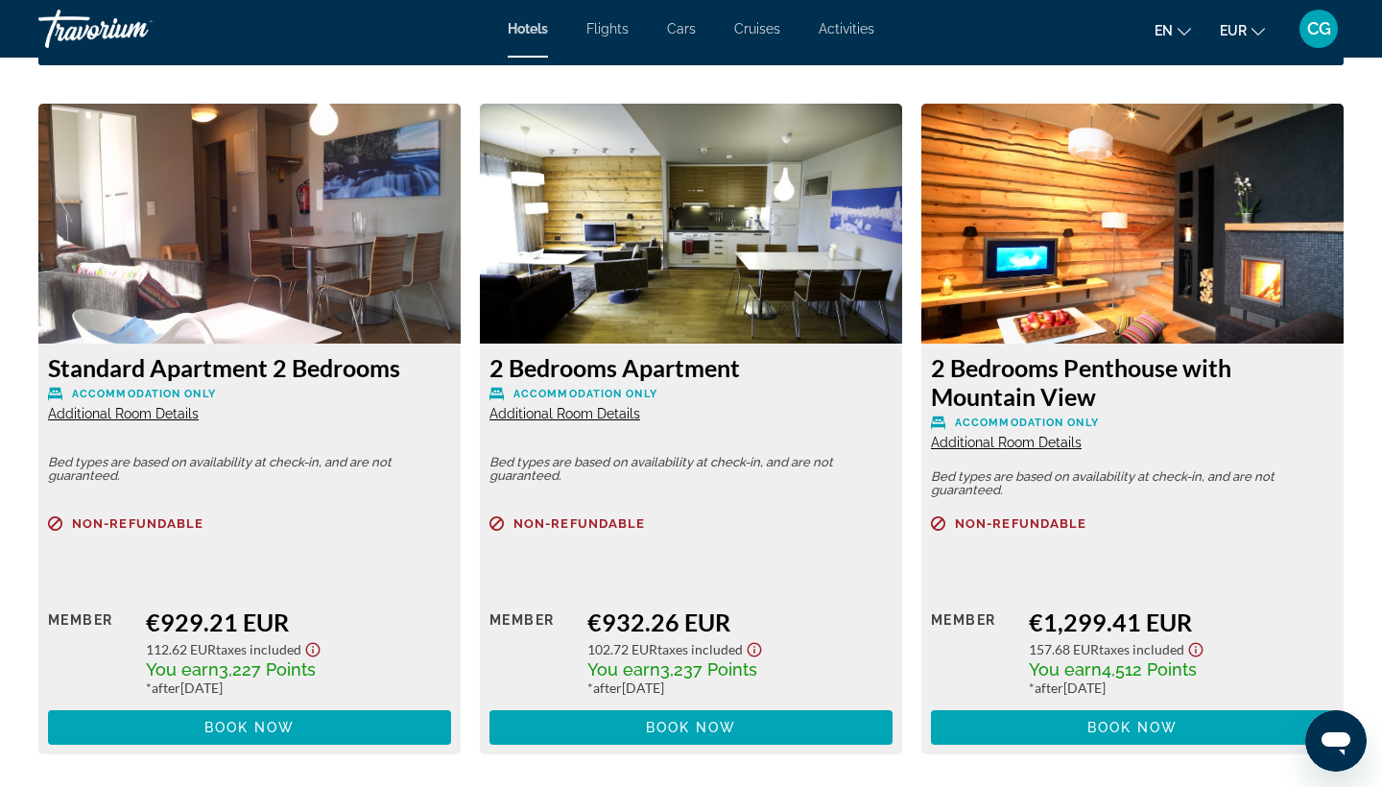
click at [973, 439] on span "Additional Room Details" at bounding box center [1006, 442] width 151 height 15
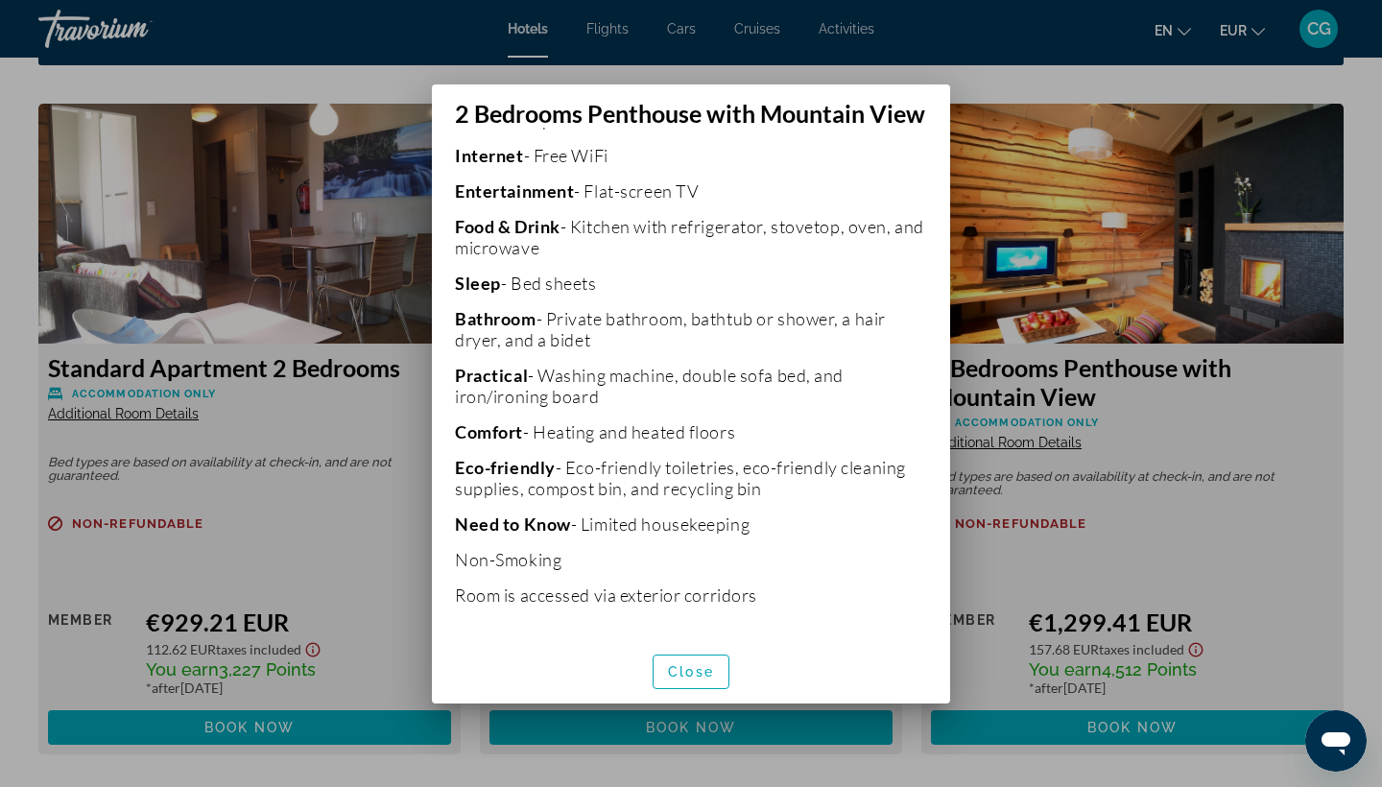
scroll to position [586, 0]
click at [392, 421] on div at bounding box center [691, 393] width 1382 height 787
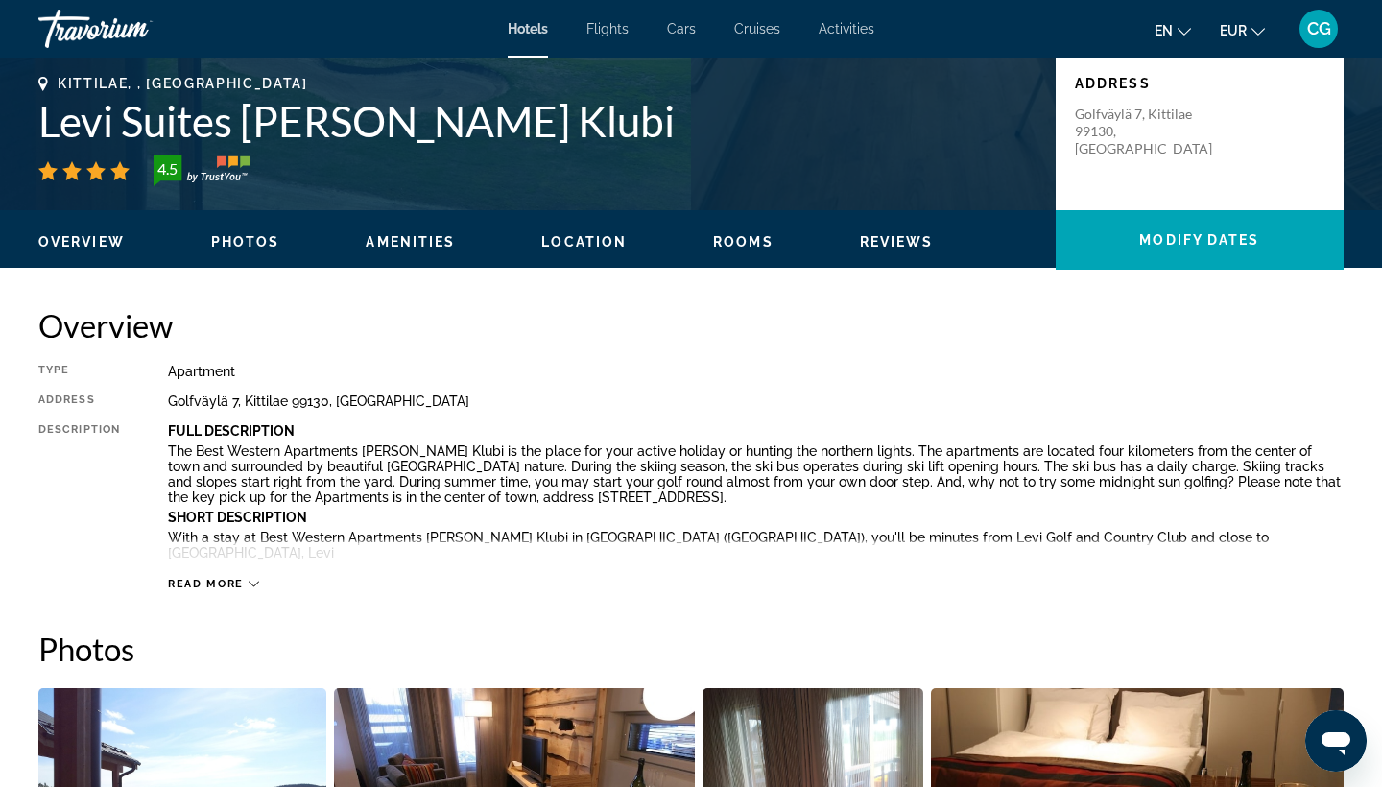
scroll to position [241, 0]
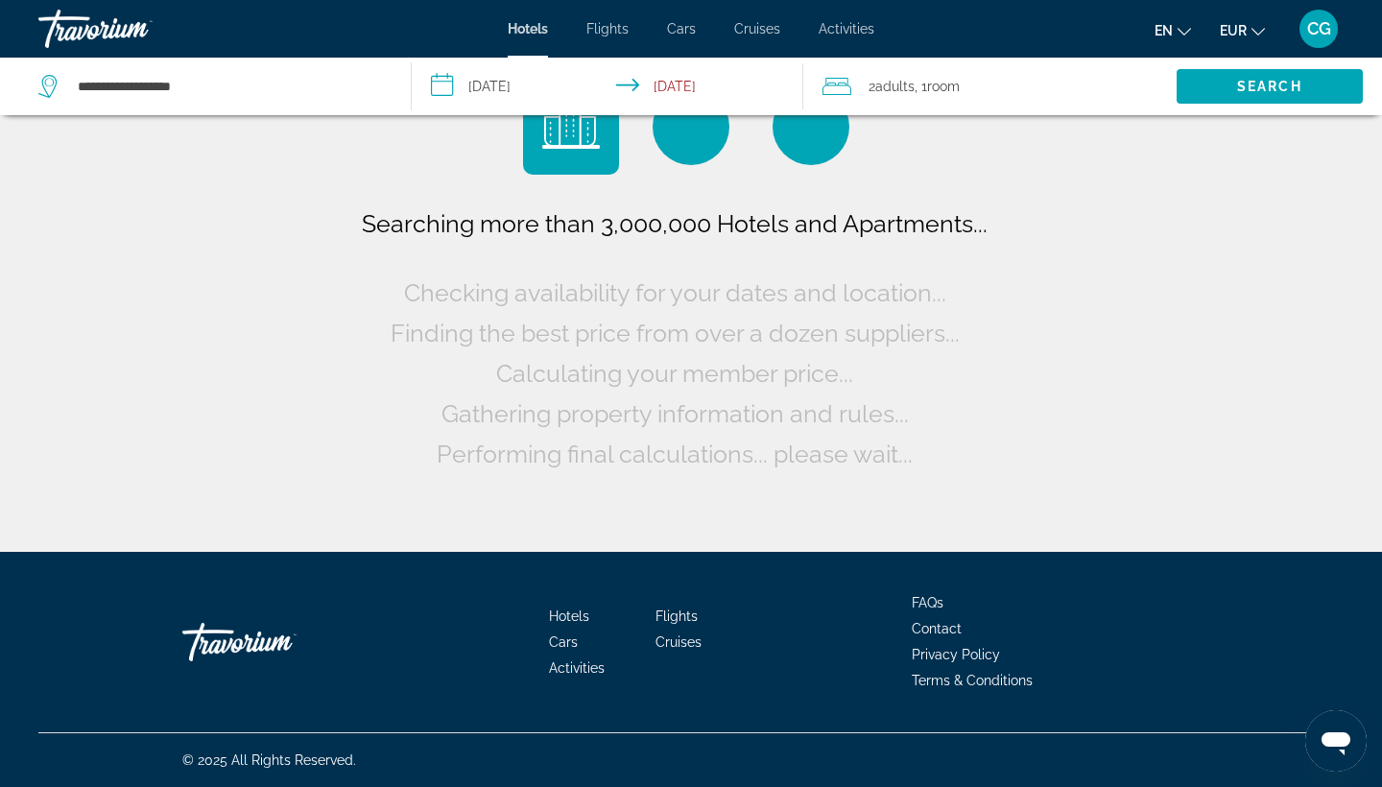
click at [485, 93] on input "**********" at bounding box center [612, 89] width 400 height 63
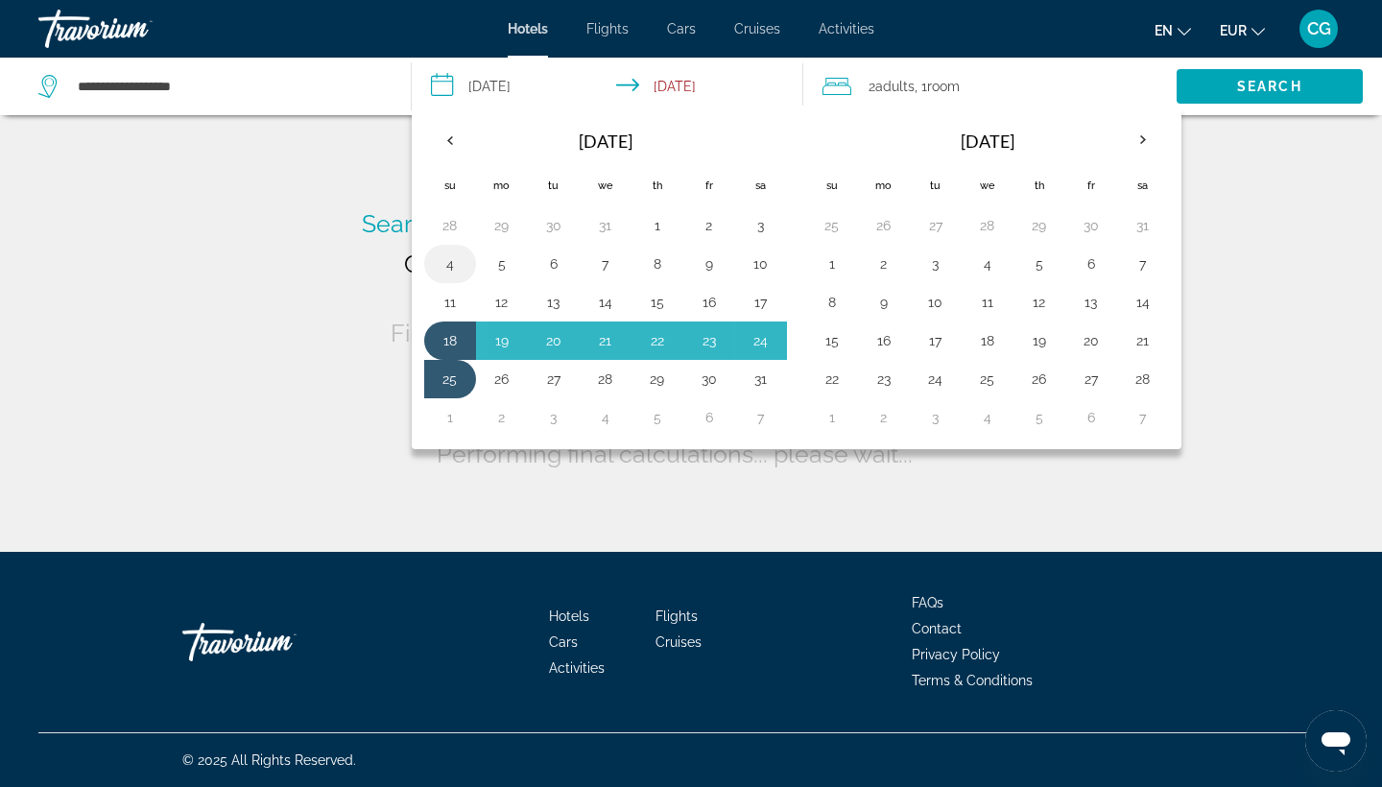
click at [455, 266] on button "4" at bounding box center [450, 264] width 31 height 27
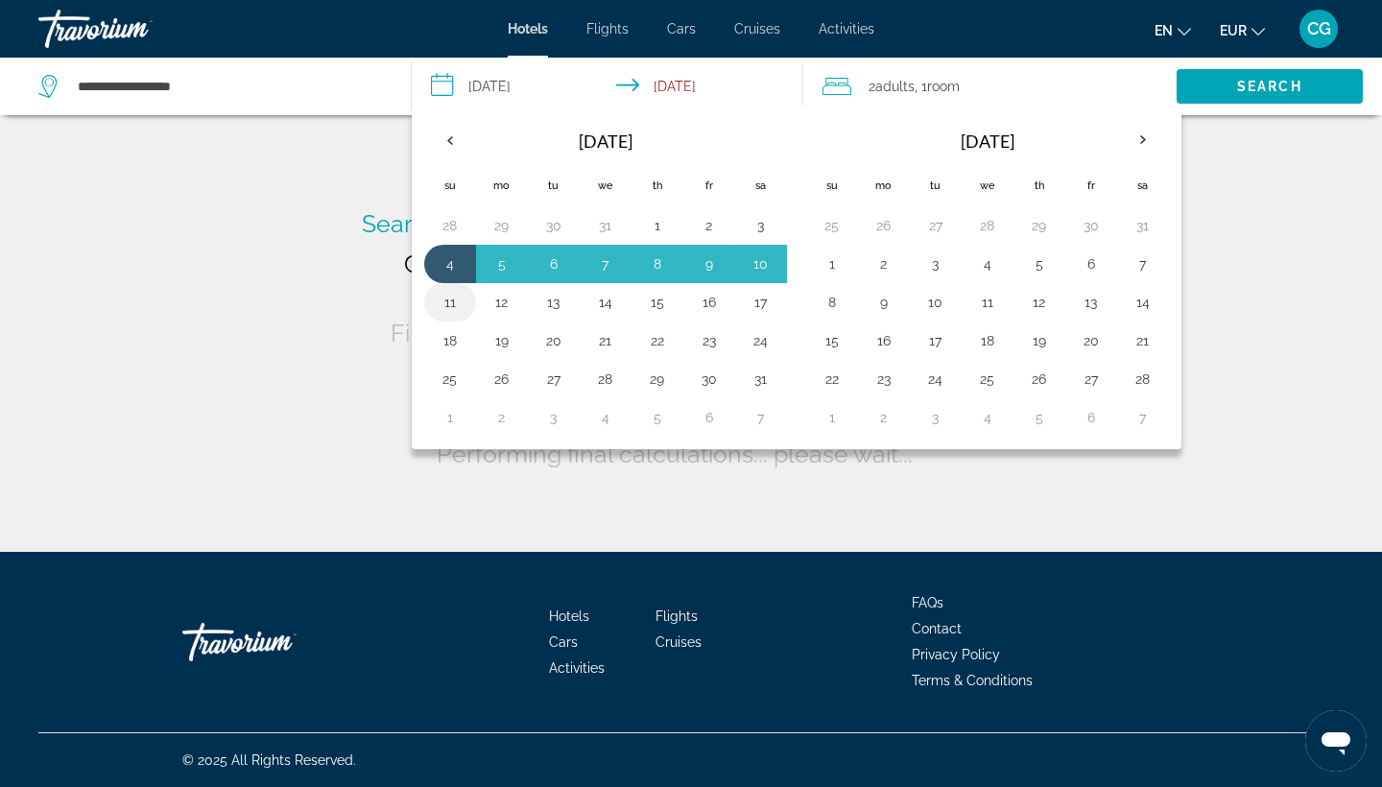
click at [452, 290] on button "11" at bounding box center [450, 302] width 31 height 27
type input "**********"
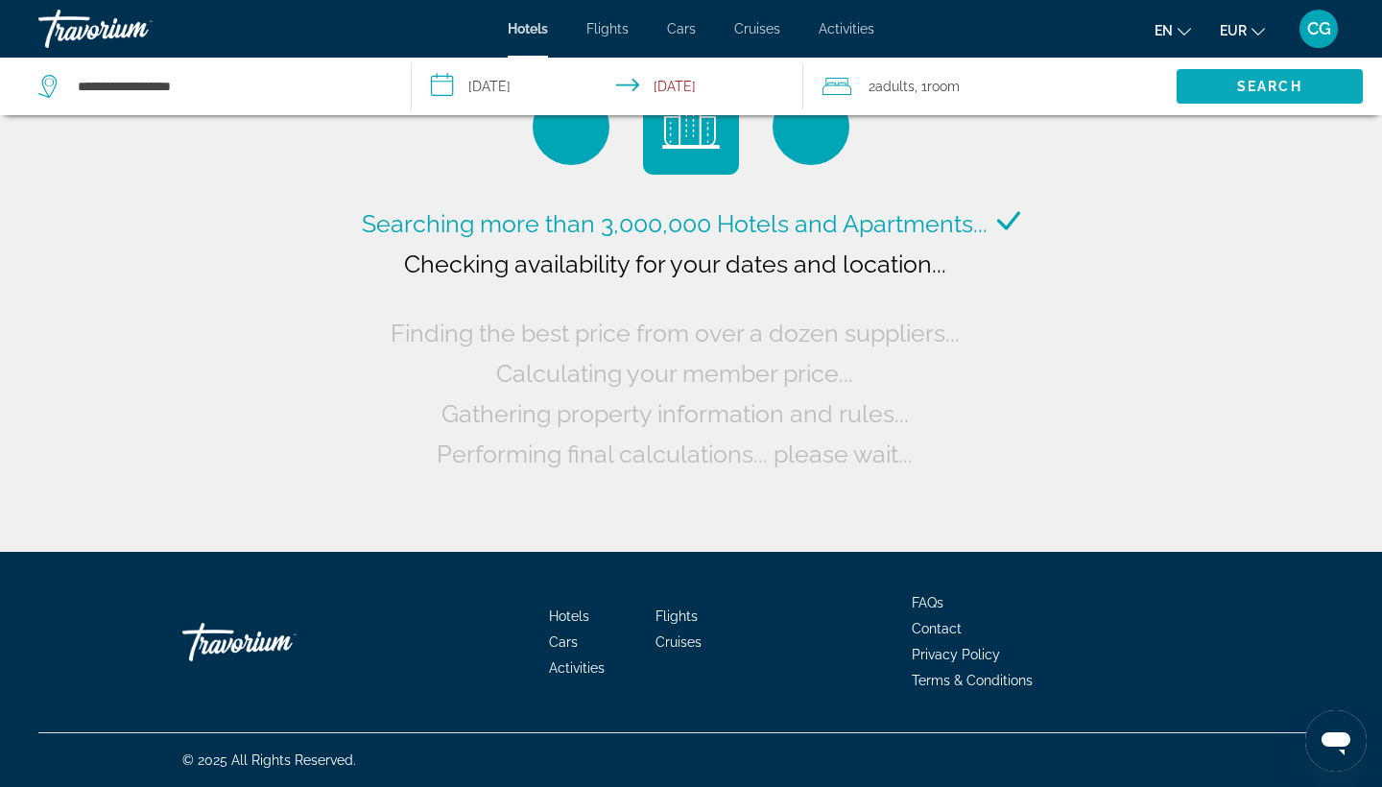
click at [1261, 74] on span "Search" at bounding box center [1270, 86] width 186 height 46
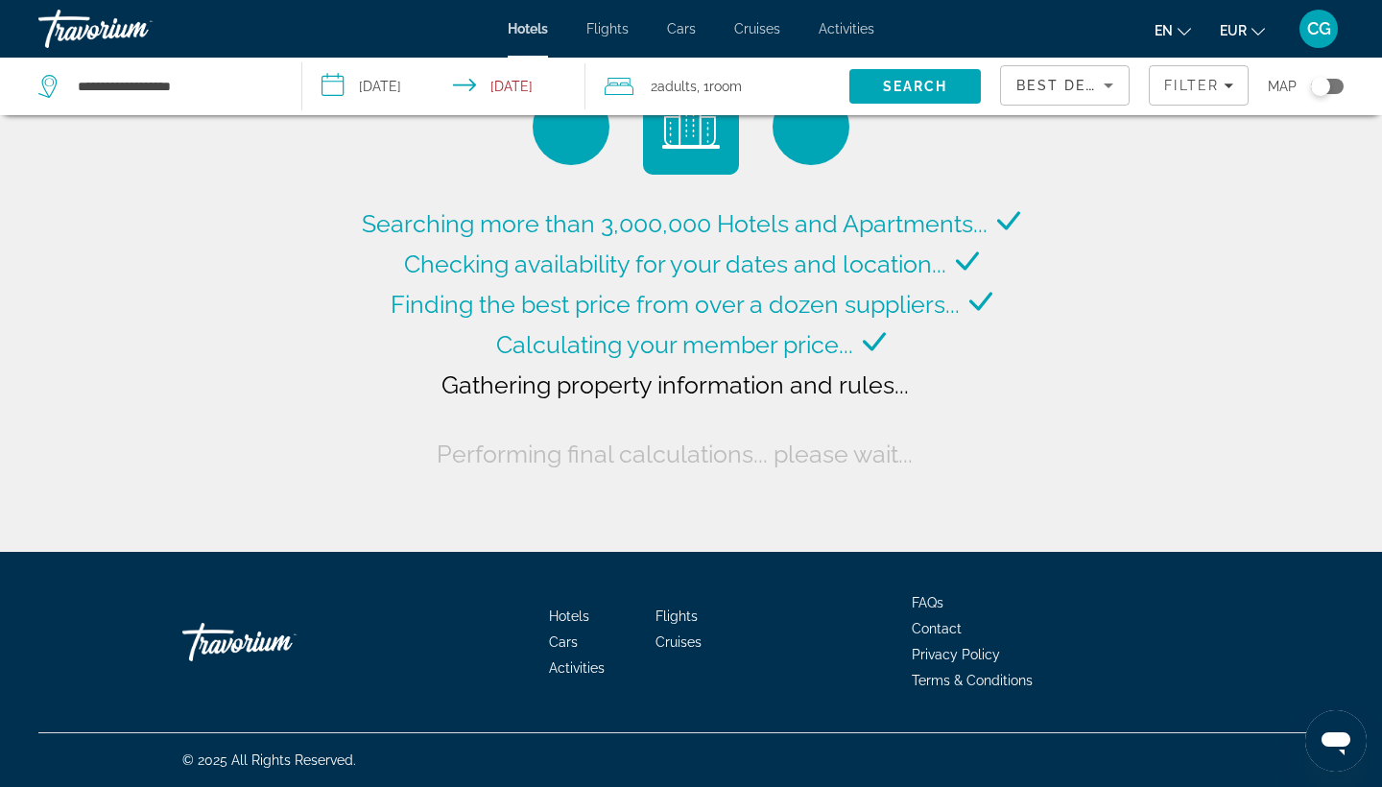
scroll to position [-1, 0]
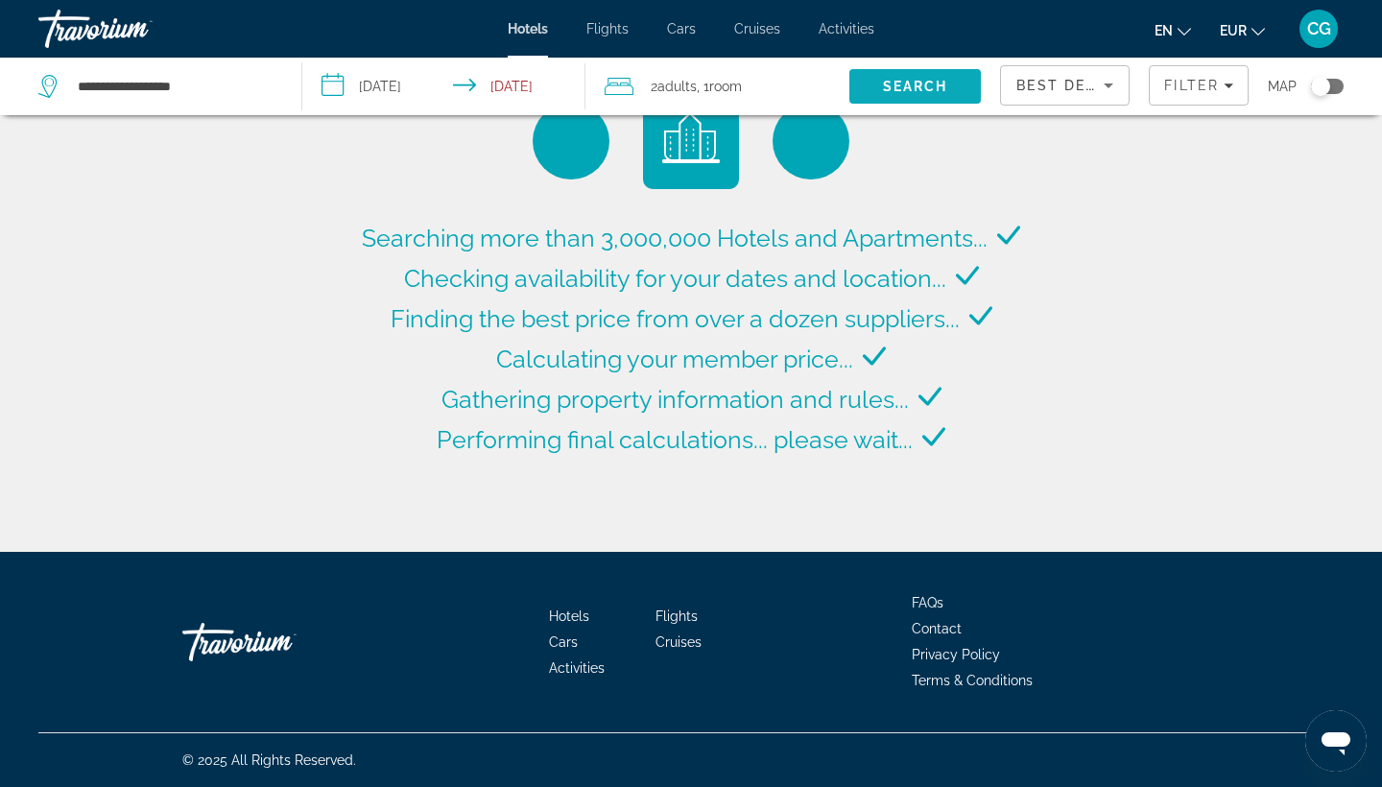
click at [0, 0] on div at bounding box center [0, 0] width 0 height 0
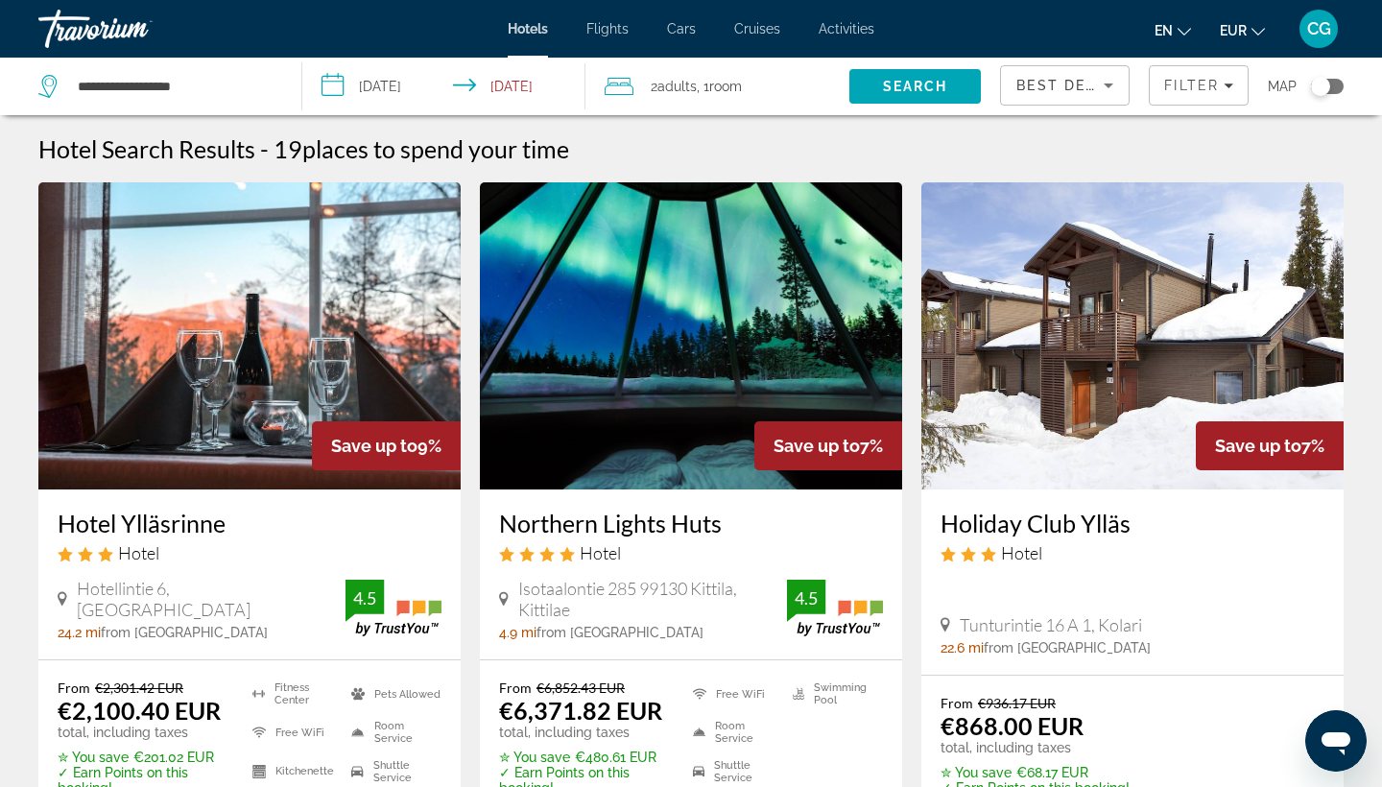
click at [1048, 95] on div "Best Deals" at bounding box center [1060, 85] width 87 height 23
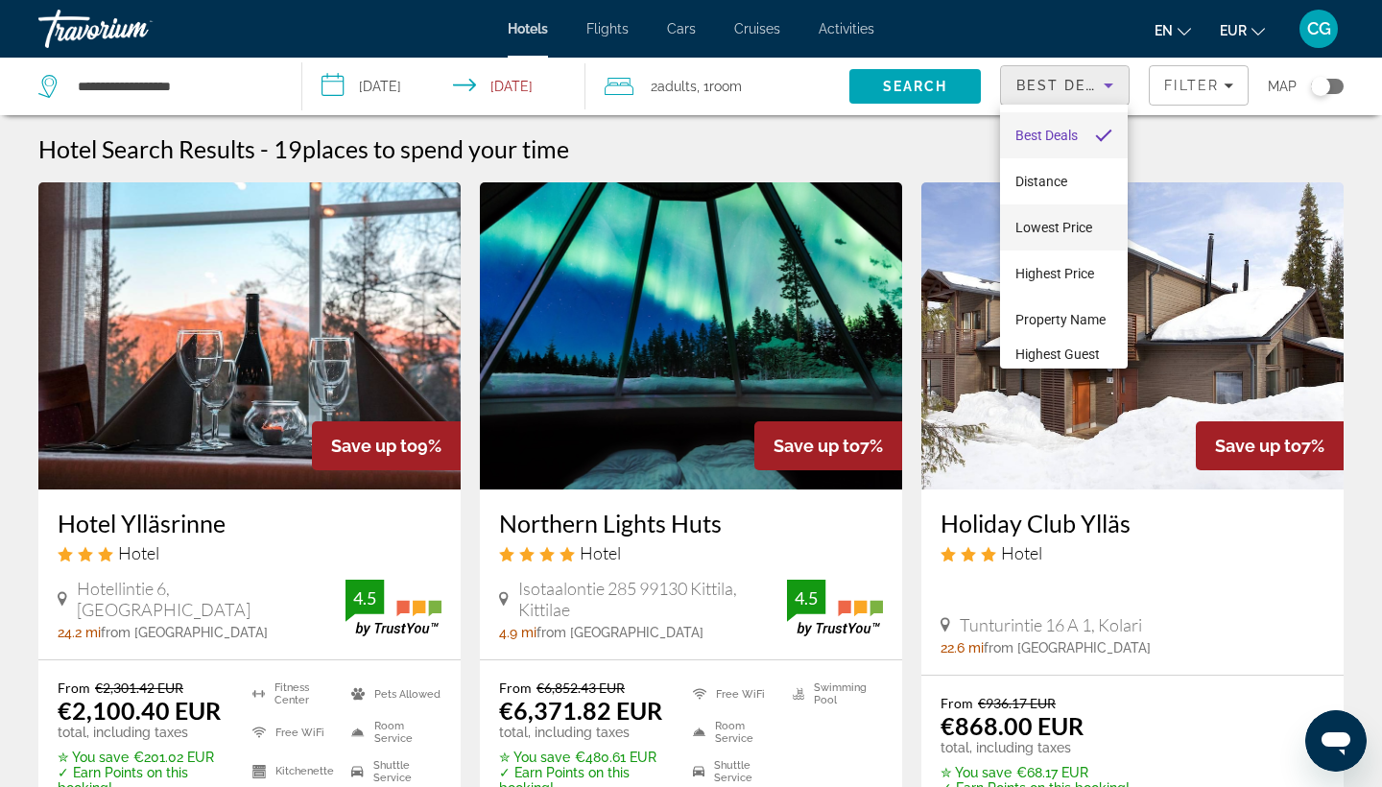
click at [1040, 236] on span "Lowest Price" at bounding box center [1054, 227] width 77 height 23
